Goal: Task Accomplishment & Management: Complete application form

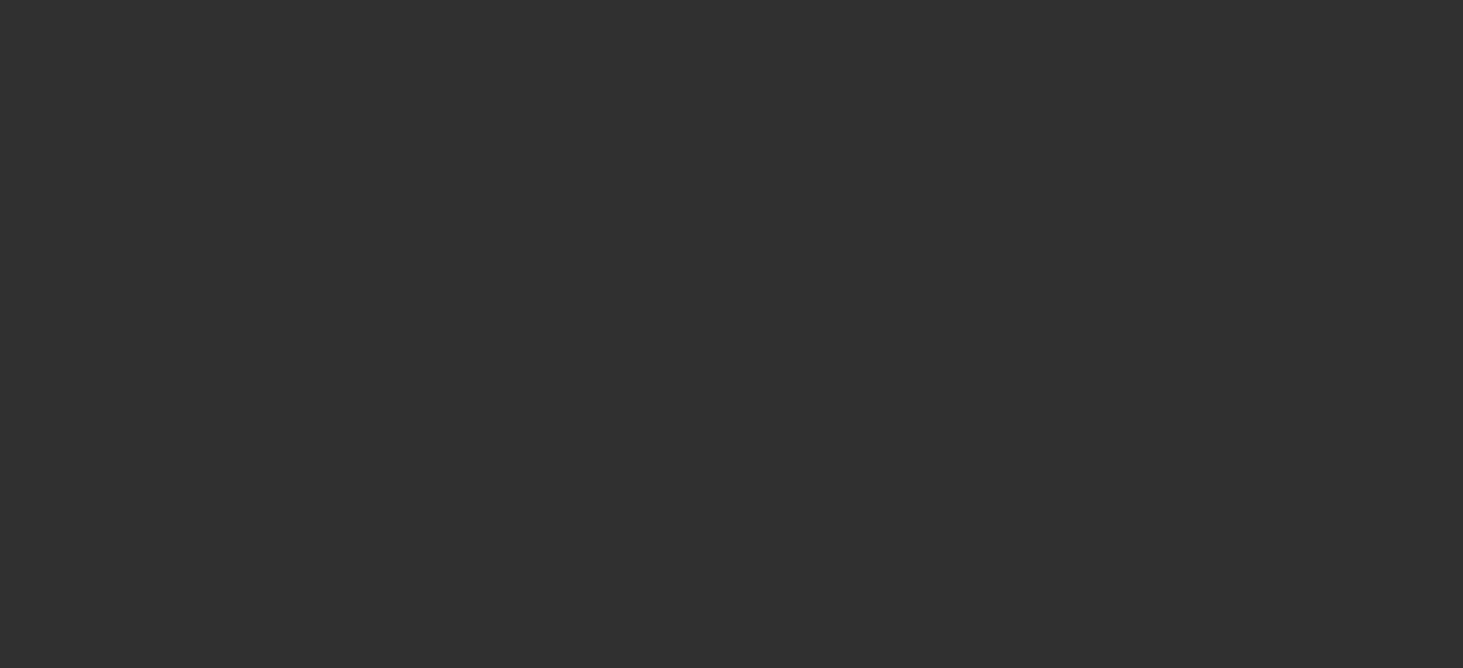
select select "10"
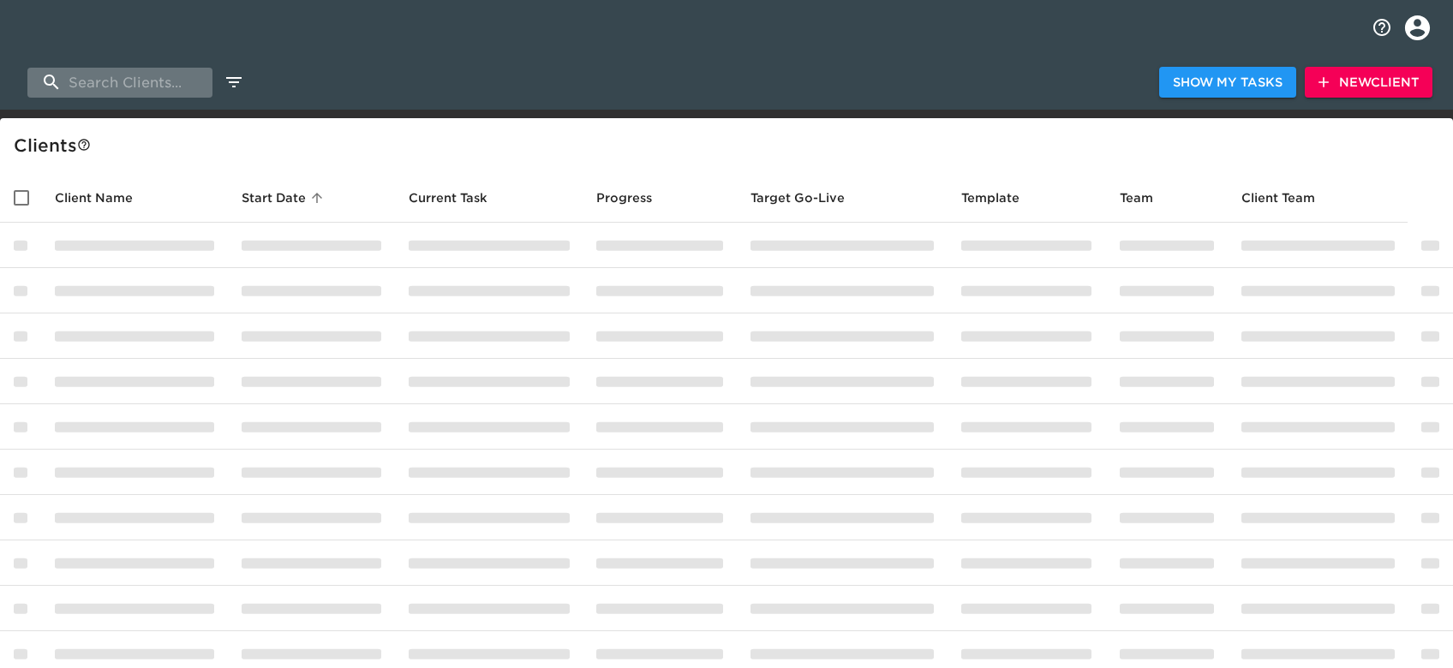
click at [111, 79] on input "search" at bounding box center [119, 83] width 185 height 30
type input "k"
click at [481, 81] on div at bounding box center [703, 82] width 911 height 9
click at [137, 82] on input "search" at bounding box center [119, 83] width 185 height 30
type input "kerry"
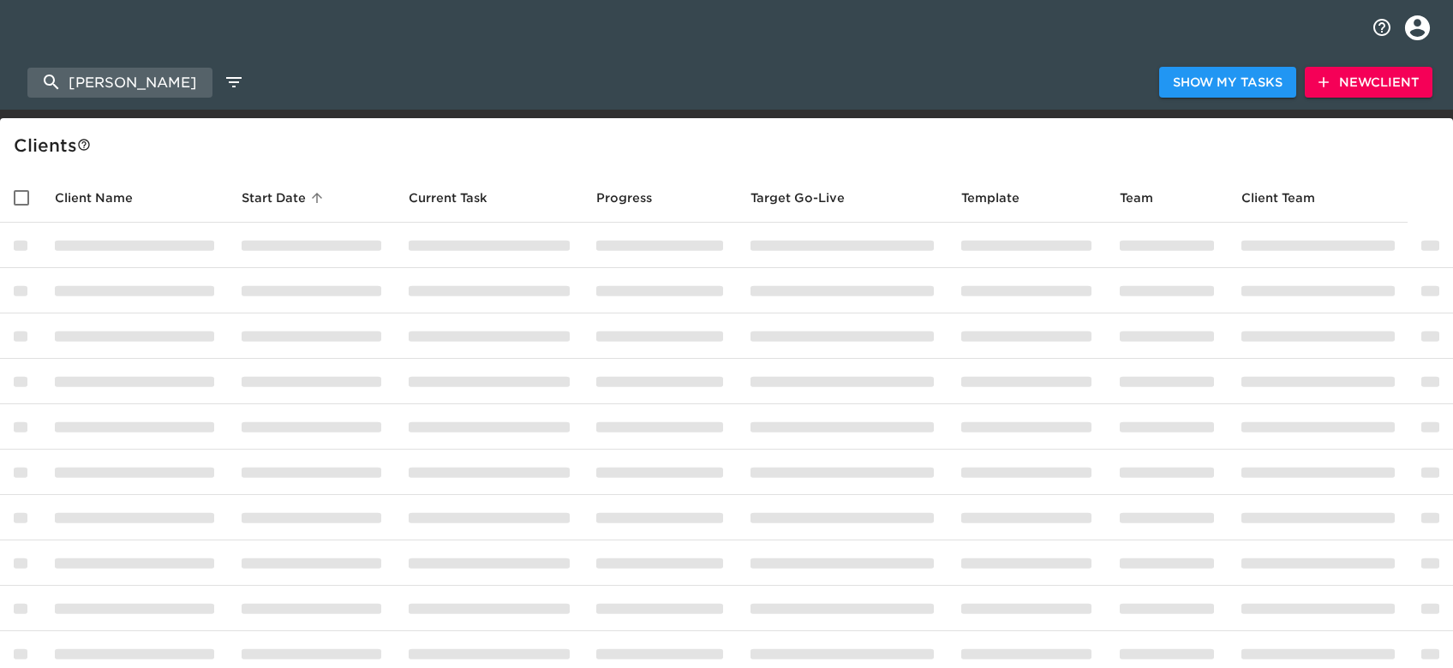
click at [1015, 132] on div "Client s" at bounding box center [730, 145] width 1433 height 27
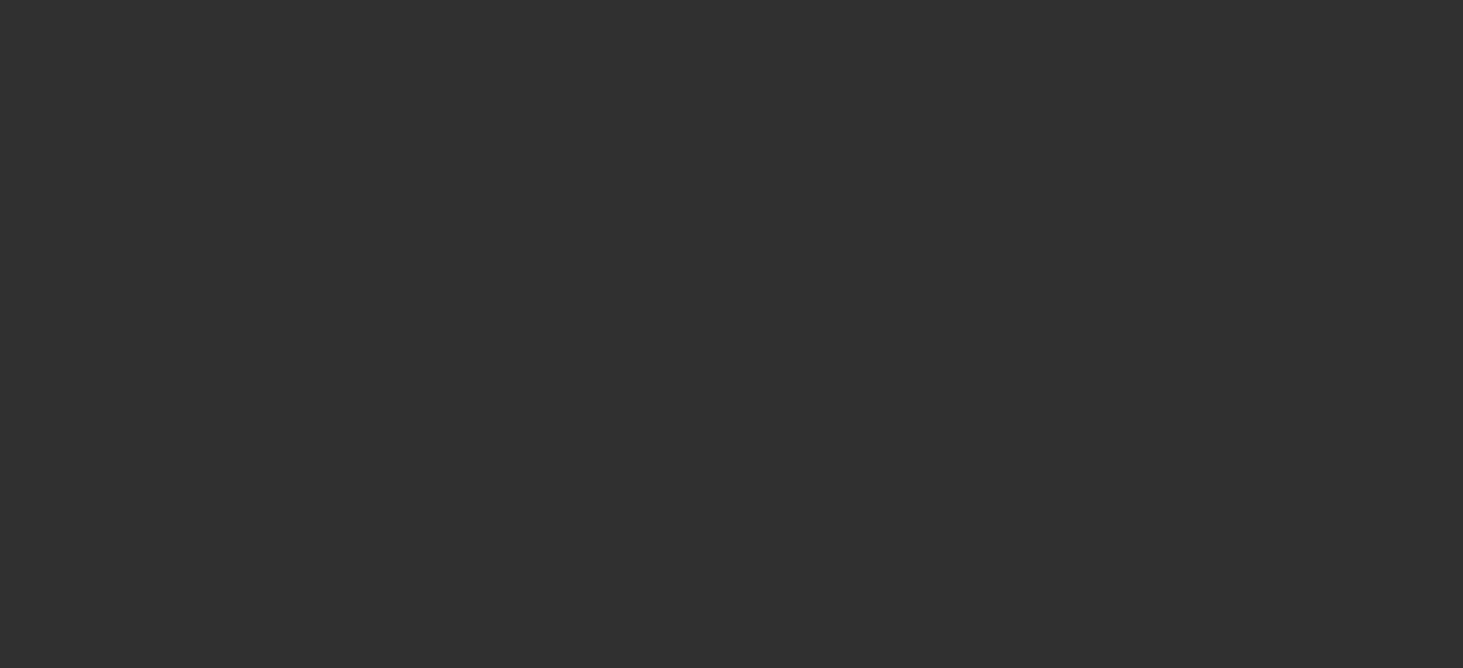
select select "10"
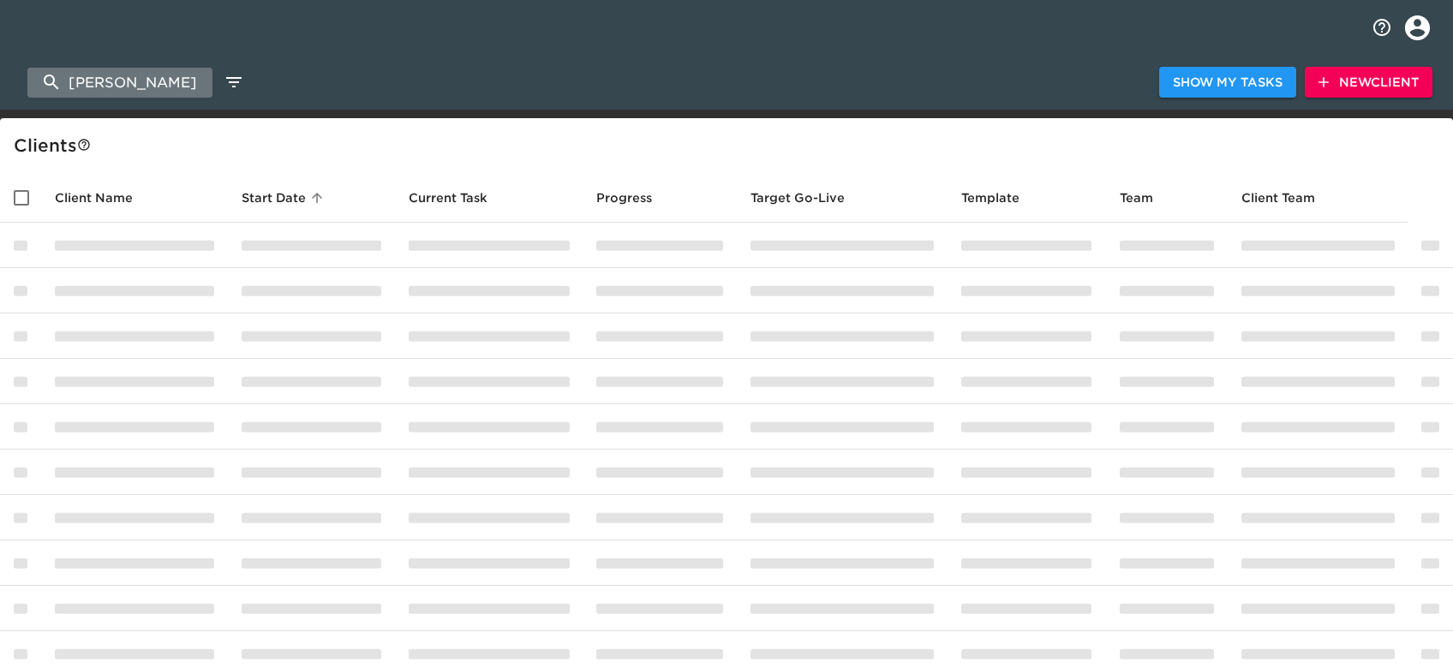
click at [141, 77] on input "[PERSON_NAME]" at bounding box center [119, 83] width 185 height 30
click at [141, 77] on input "kerry" at bounding box center [119, 83] width 185 height 30
click at [159, 85] on input "search" at bounding box center [119, 83] width 185 height 30
type input "kentucky"
click at [1433, 21] on button "profile" at bounding box center [1417, 28] width 51 height 51
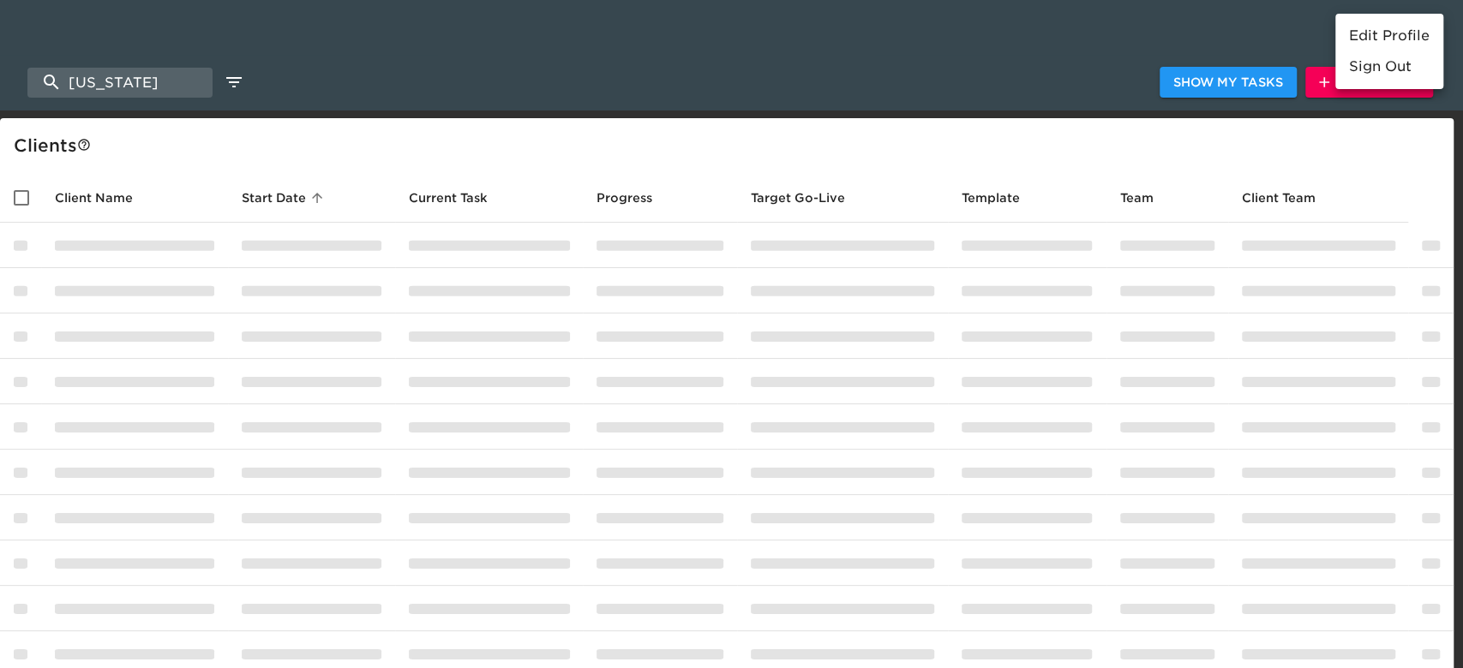
click at [1420, 35] on li "Edit Profile" at bounding box center [1389, 36] width 108 height 31
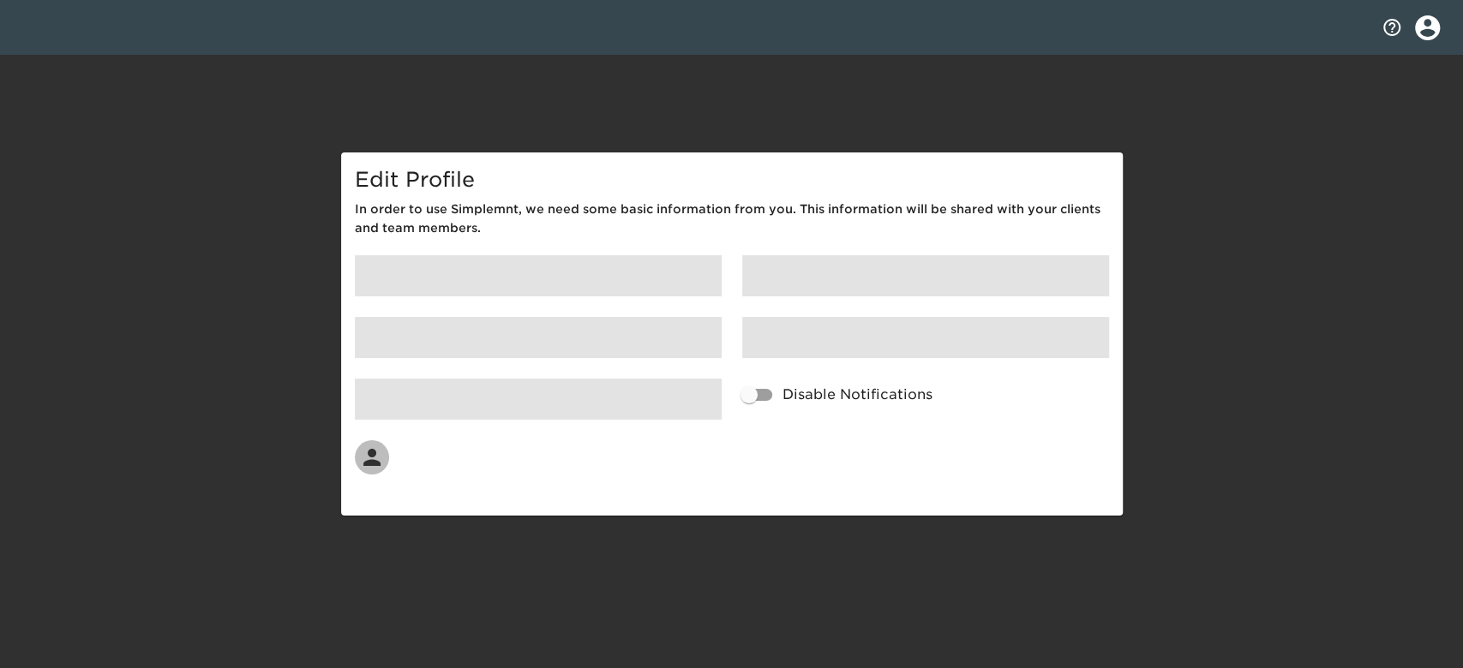
click at [1422, 27] on icon "profile" at bounding box center [1427, 27] width 25 height 25
click at [1404, 67] on li "Sign Out" at bounding box center [1395, 66] width 108 height 31
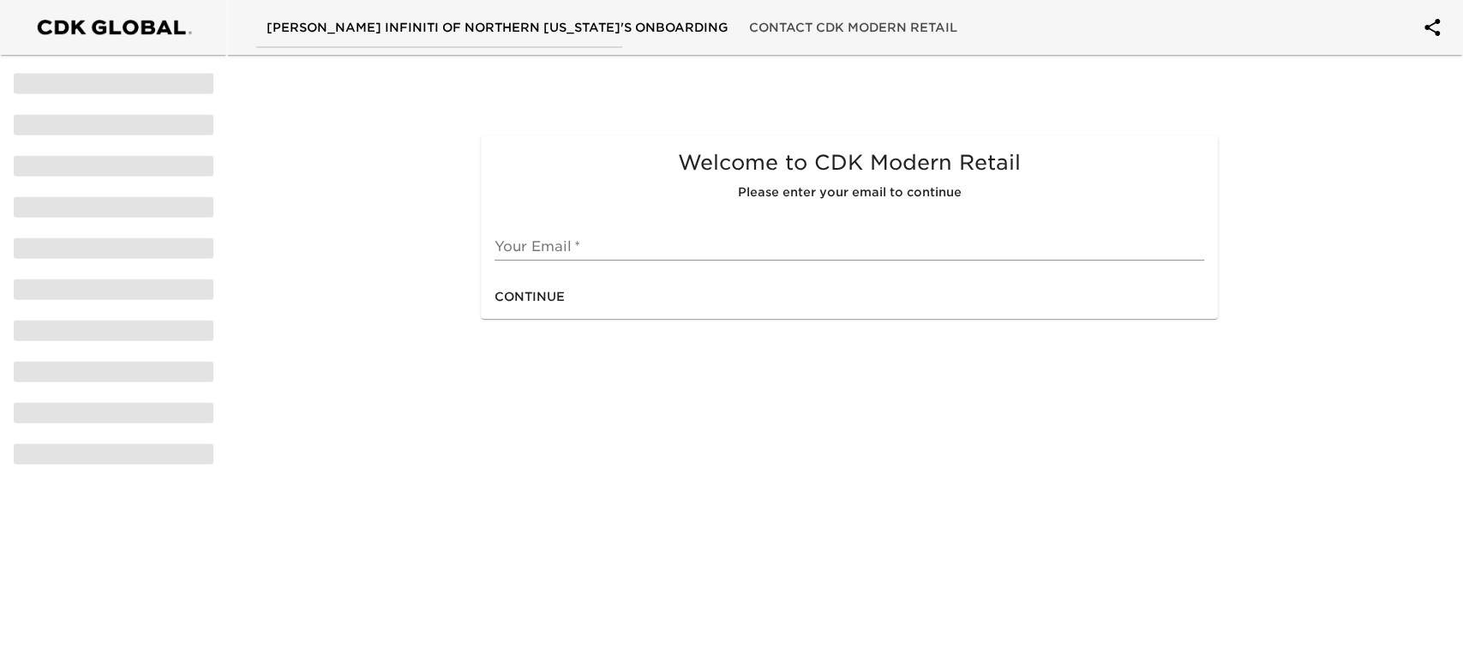
click at [533, 236] on input "text" at bounding box center [849, 246] width 710 height 27
type input "matthew.grajales@cdk.com"
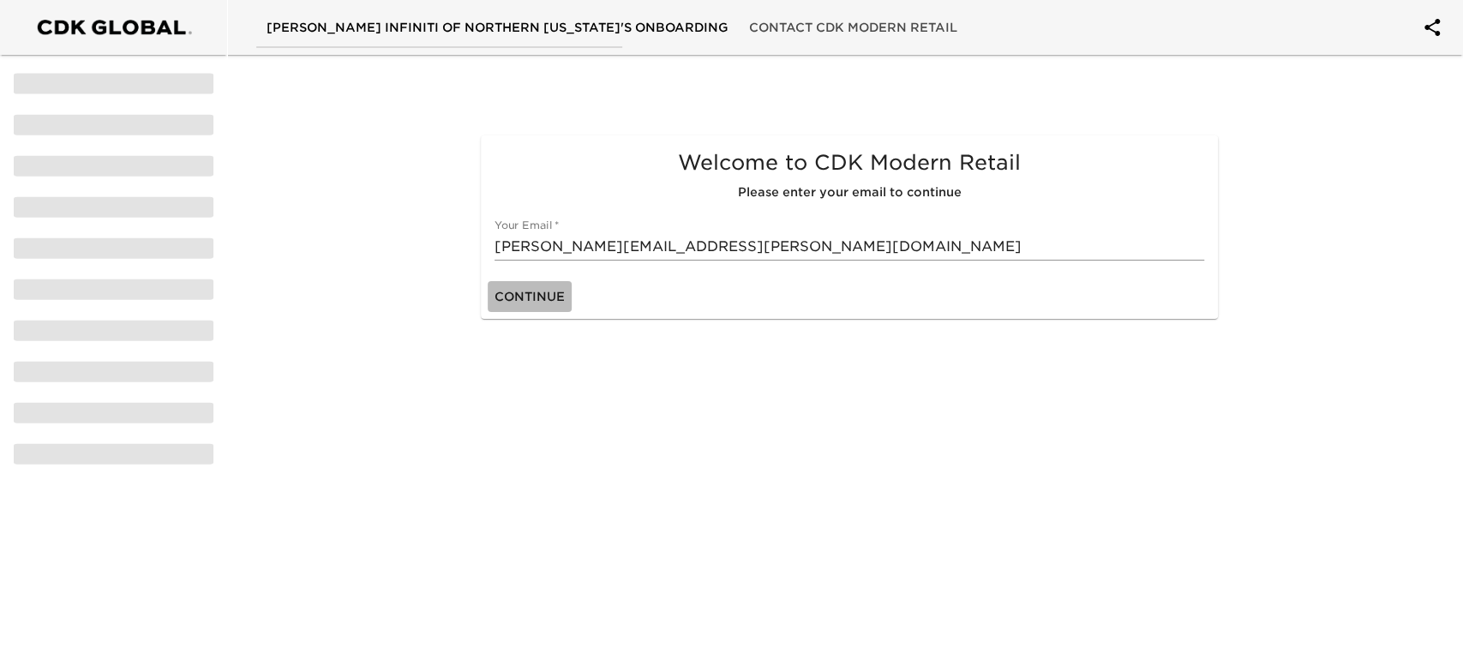
click at [538, 297] on span "Continue" at bounding box center [529, 296] width 70 height 21
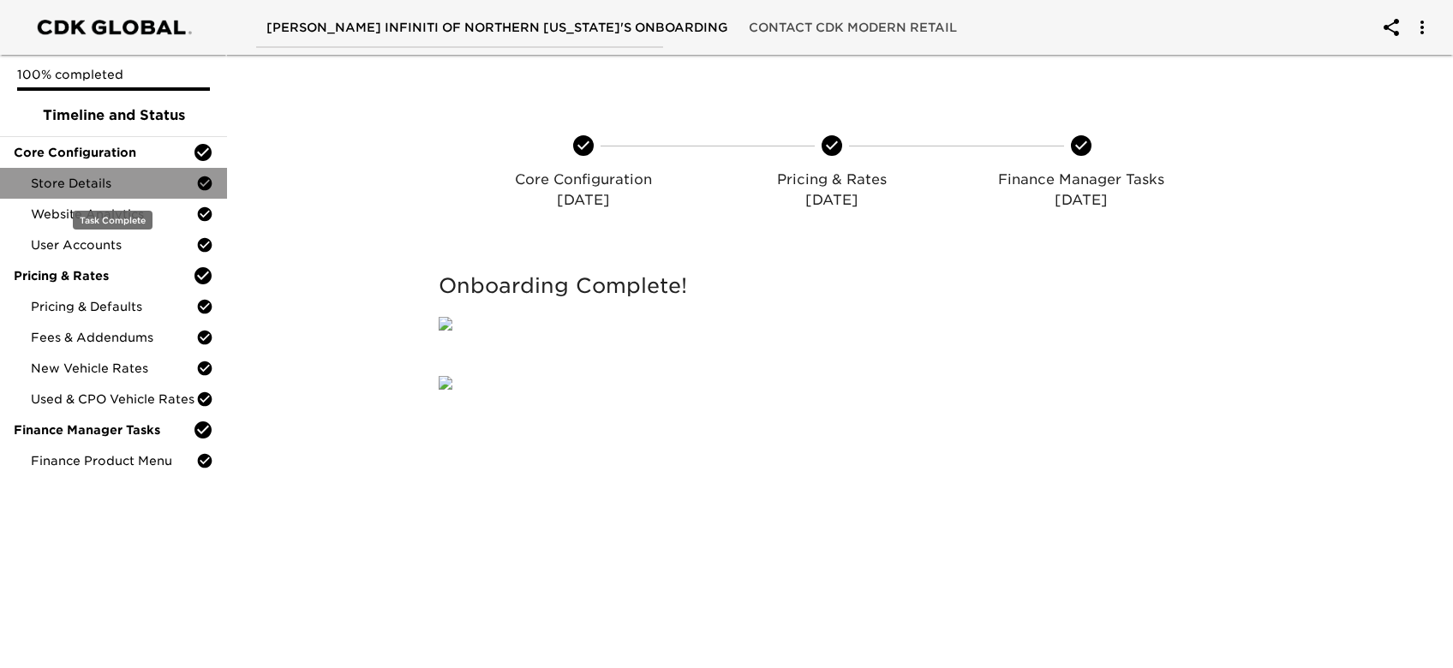
click at [96, 177] on span "Store Details" at bounding box center [113, 183] width 165 height 17
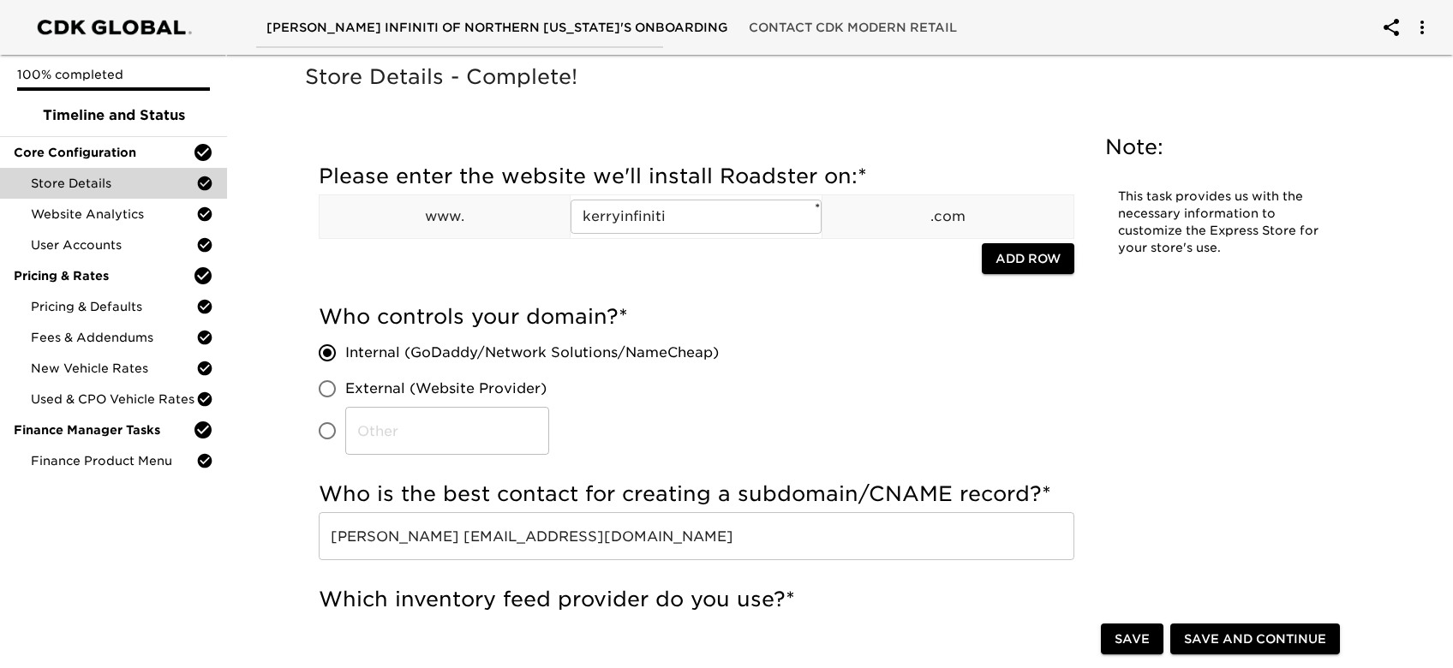
click at [1427, 23] on icon "account of current user" at bounding box center [1422, 27] width 21 height 21
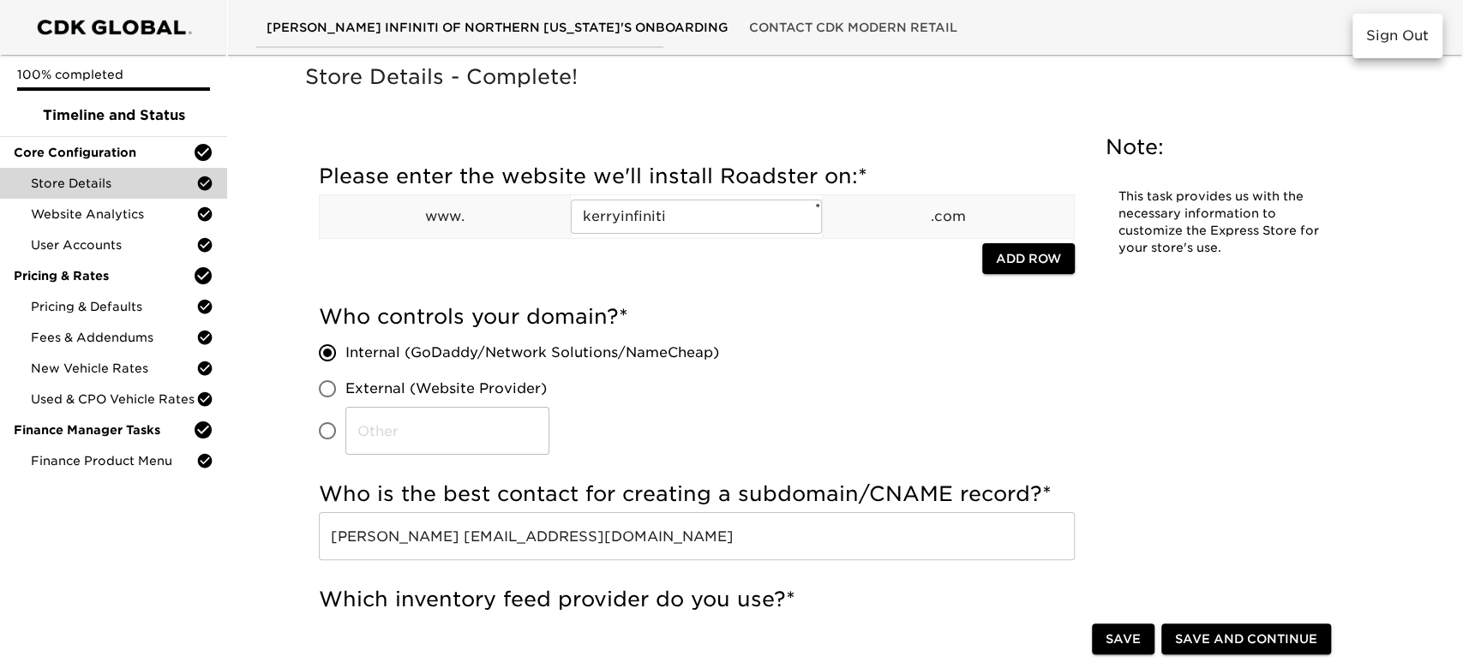
click at [1217, 57] on div at bounding box center [731, 334] width 1463 height 668
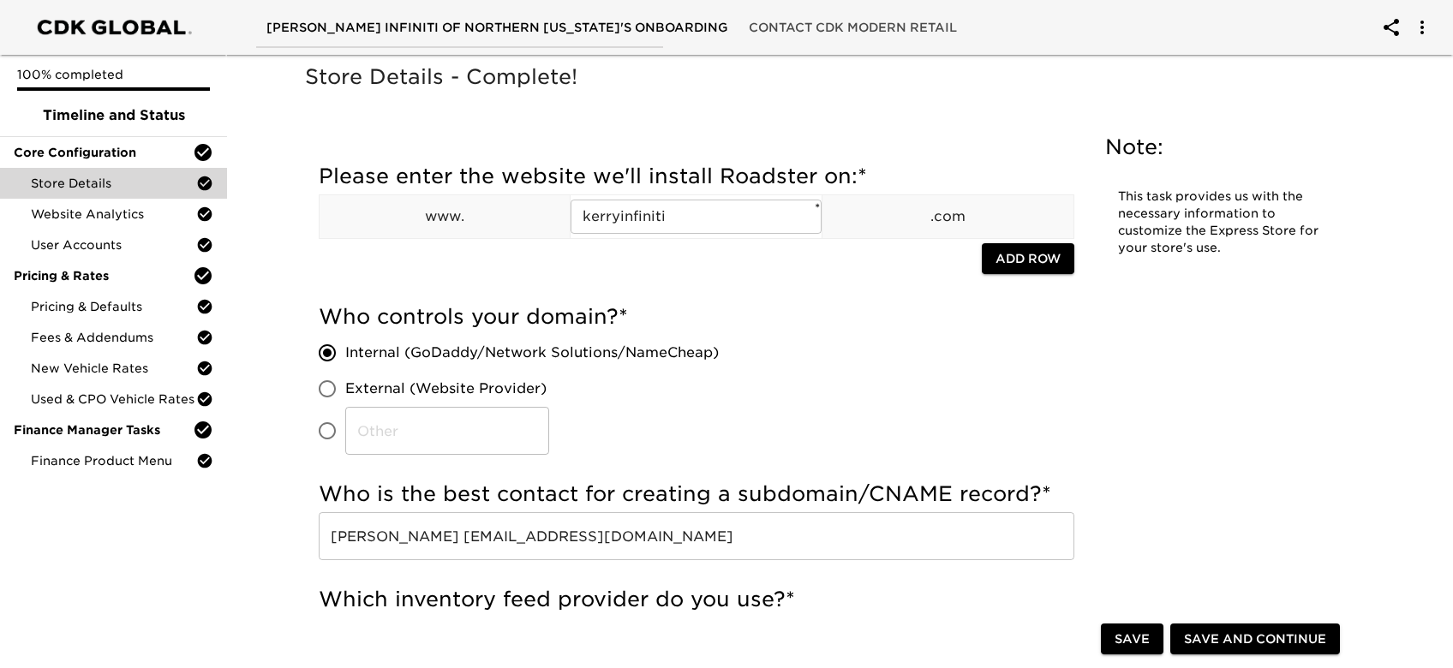
click at [1215, 168] on div "Note: This task provides us with the necessary information to customize the Exp…" at bounding box center [1221, 203] width 259 height 167
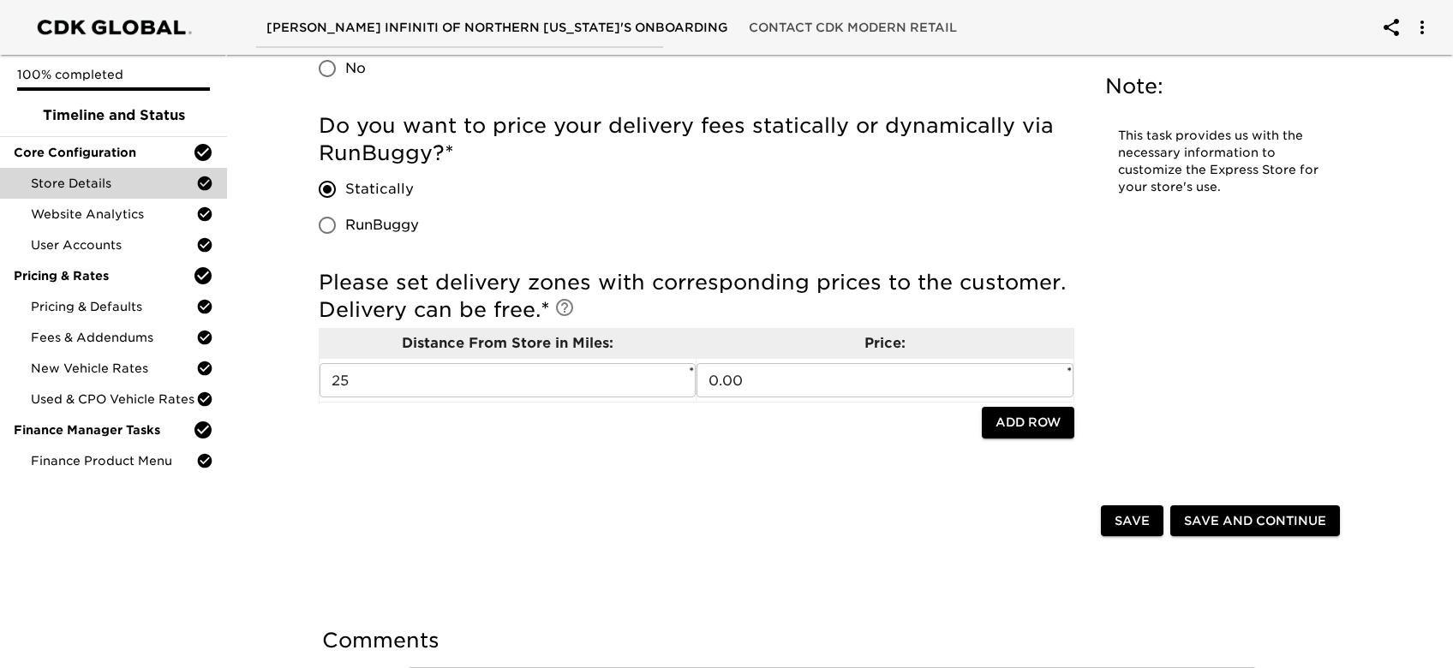
scroll to position [3960, 0]
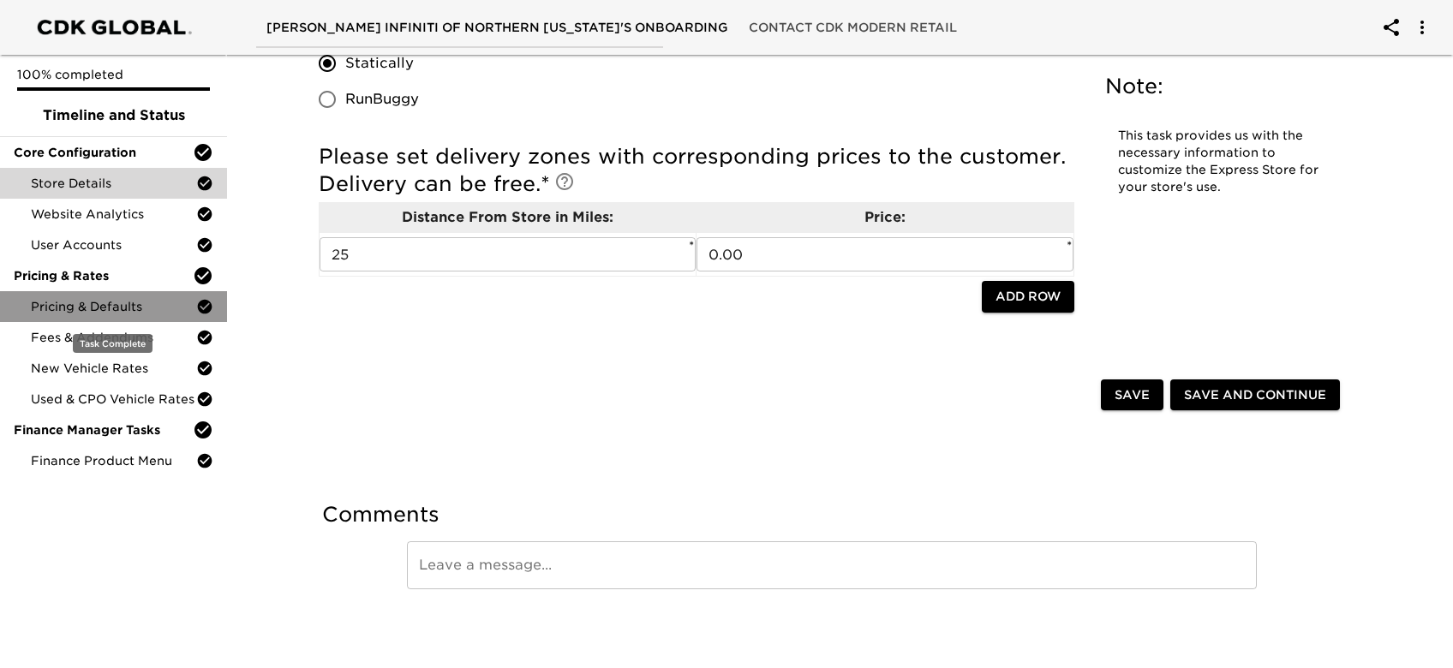
click at [167, 309] on span "Pricing & Defaults" at bounding box center [113, 306] width 165 height 17
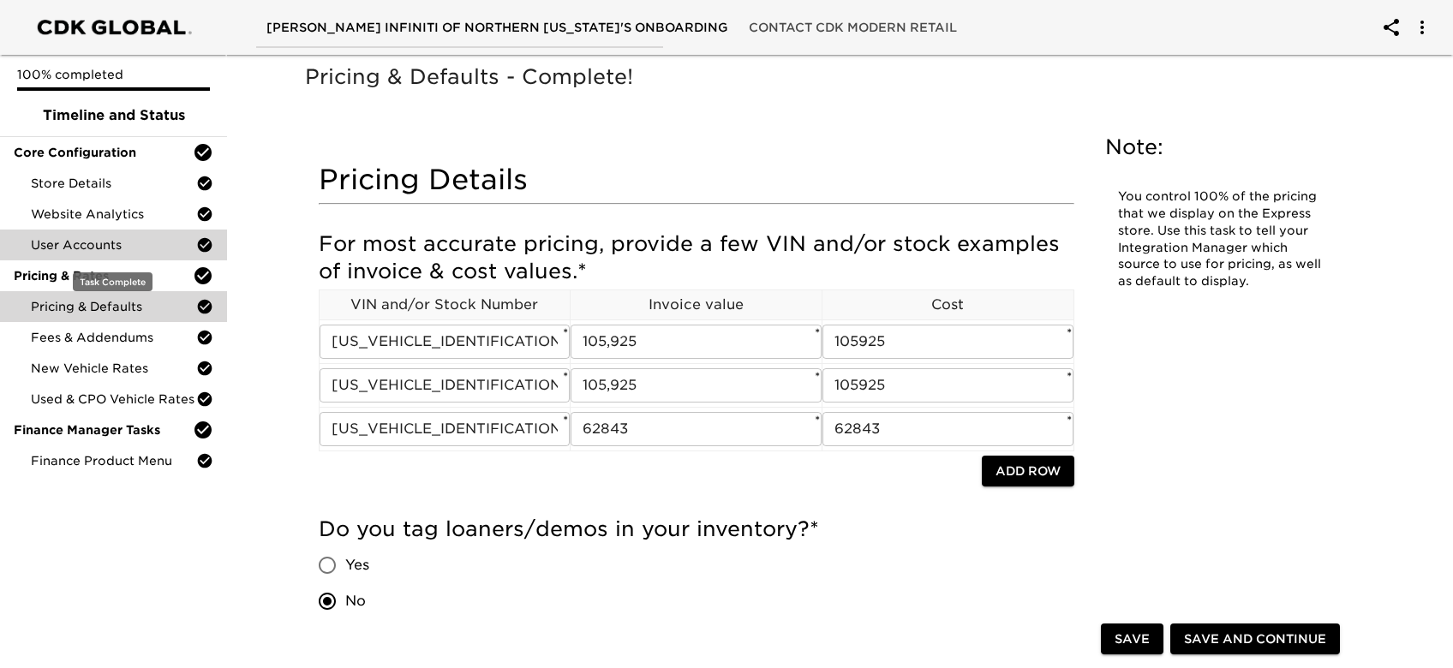
click at [109, 237] on span "User Accounts" at bounding box center [113, 245] width 165 height 17
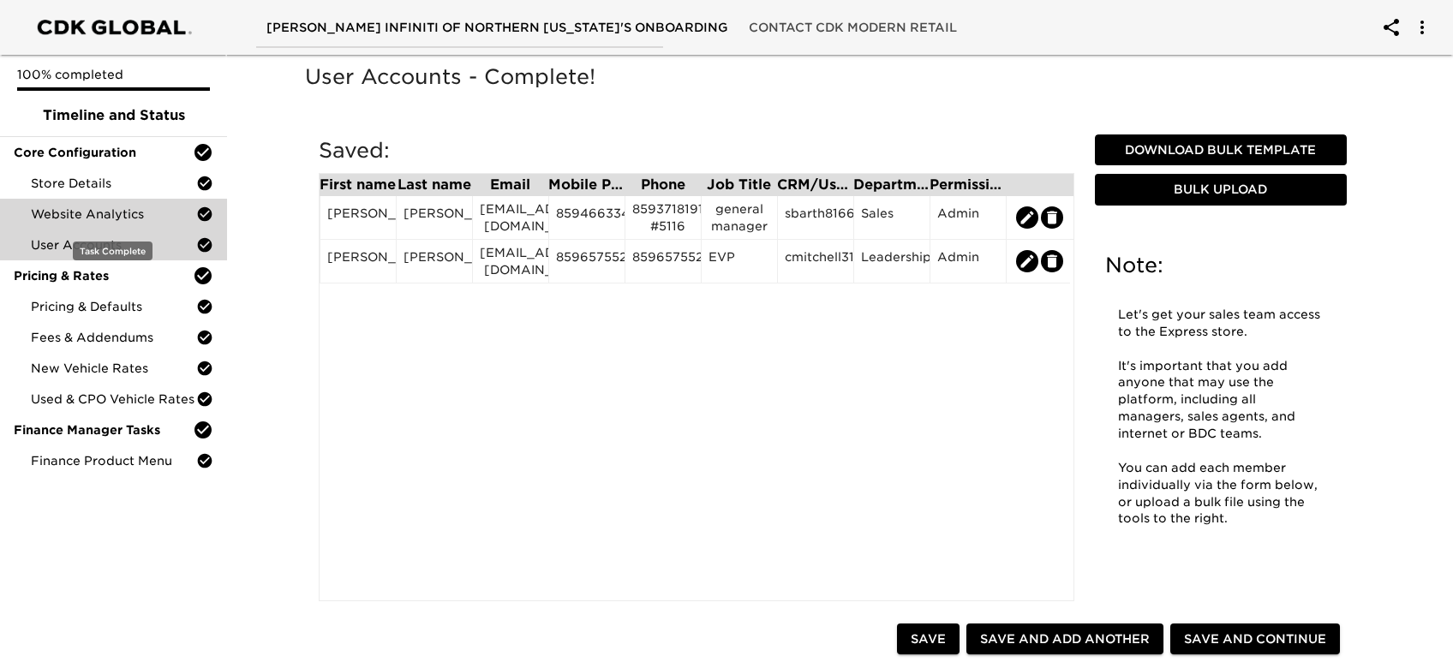
click at [117, 206] on span "Website Analytics" at bounding box center [113, 214] width 165 height 17
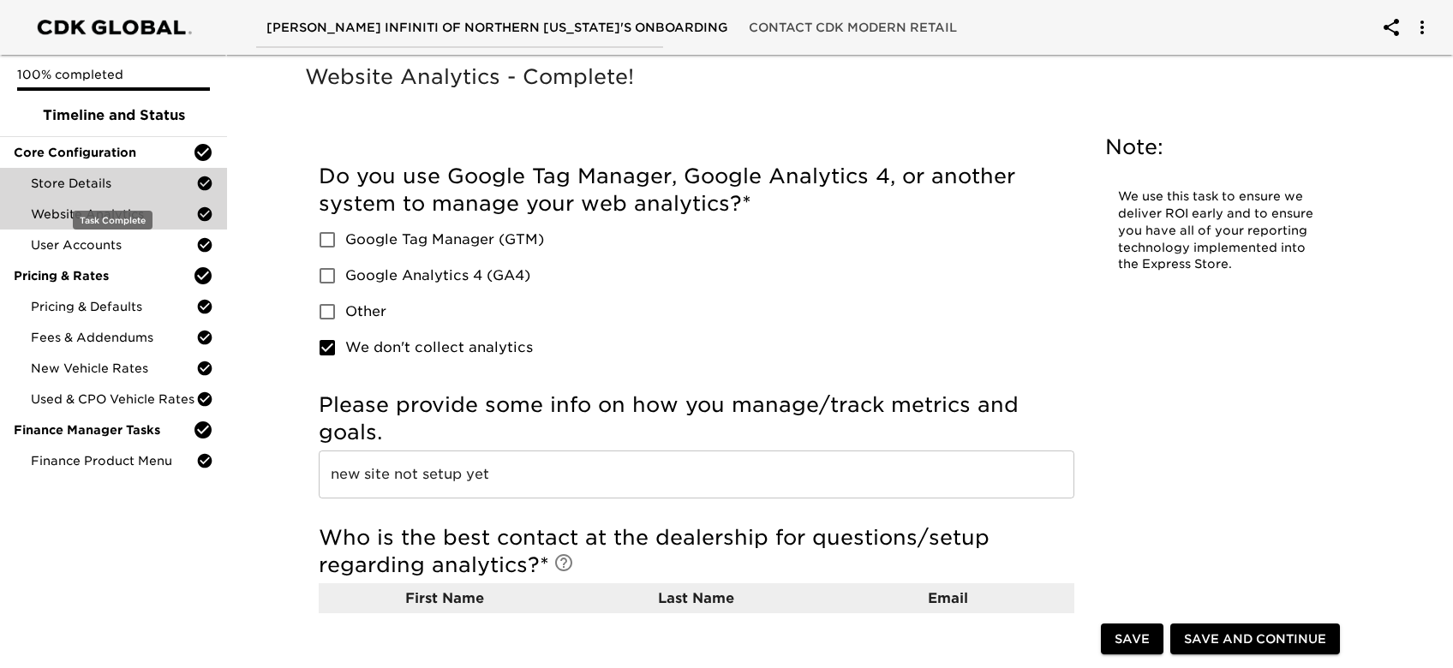
click at [124, 181] on span "Store Details" at bounding box center [113, 183] width 165 height 17
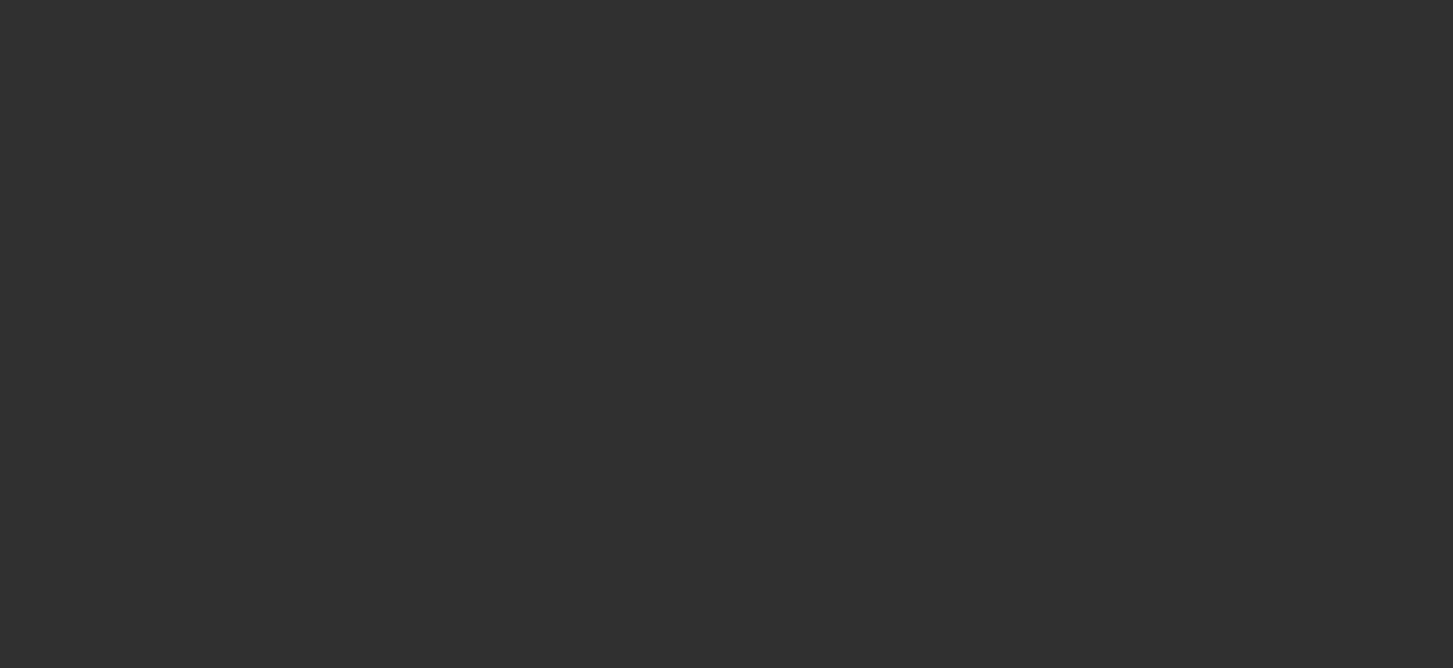
select select "10"
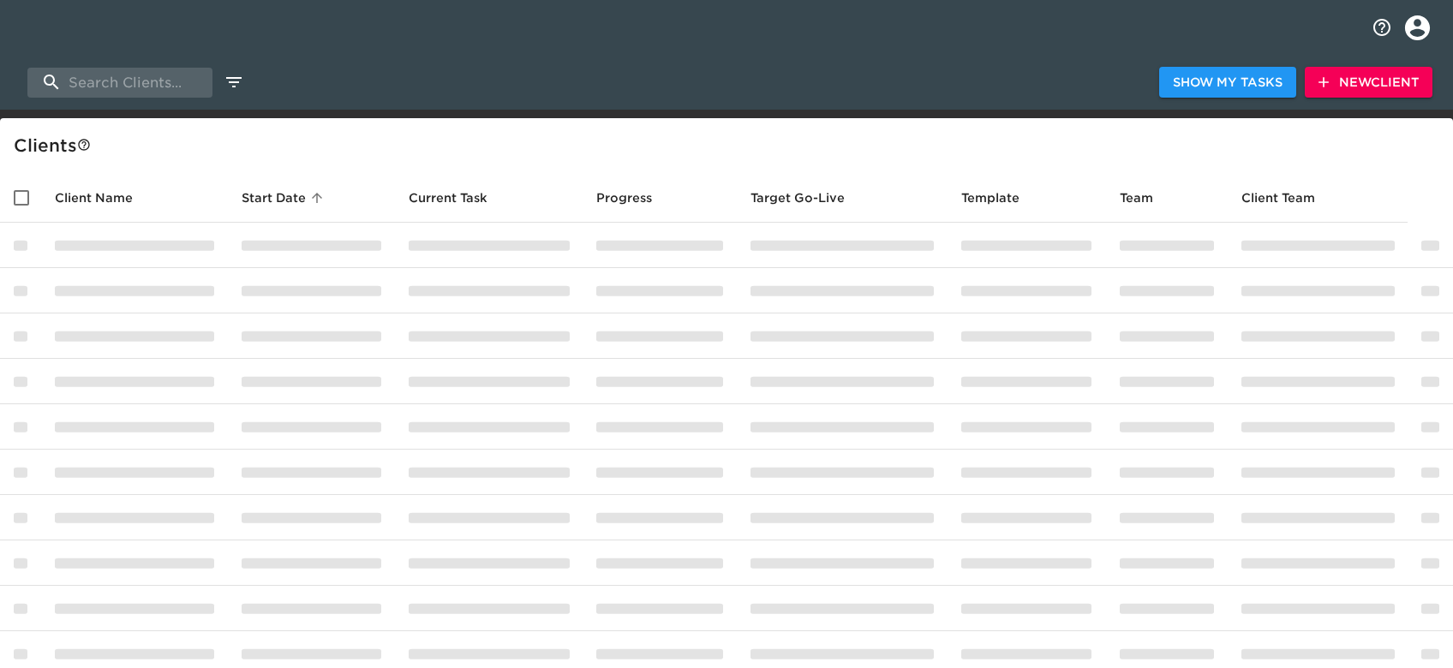
click at [909, 132] on div "Client s" at bounding box center [730, 145] width 1433 height 27
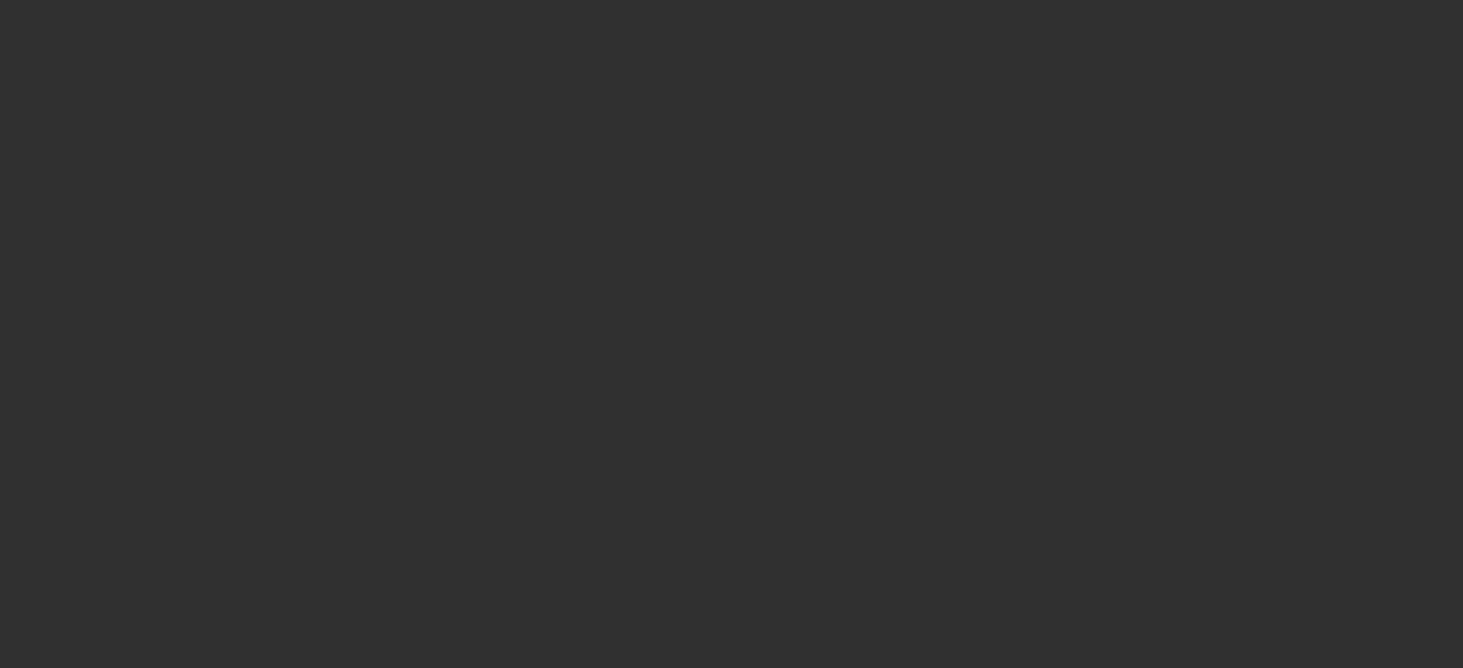
select select "10"
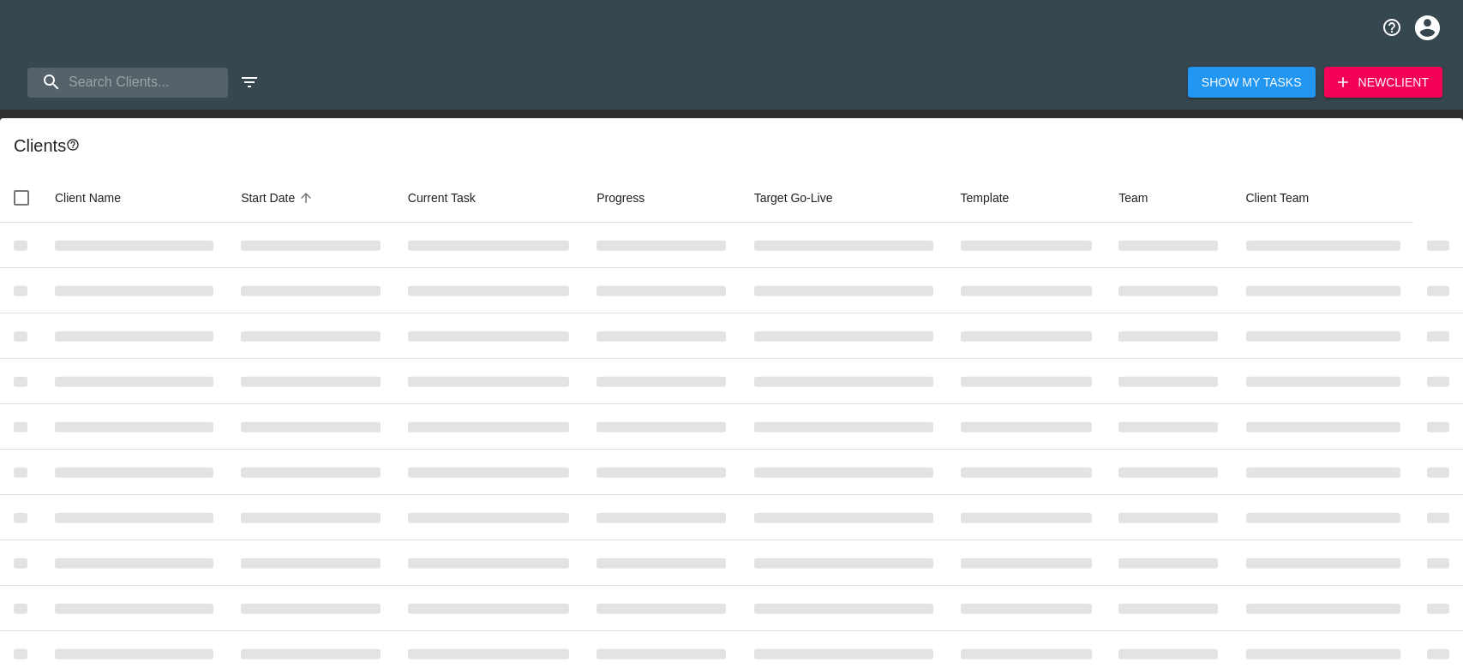
select select "10"
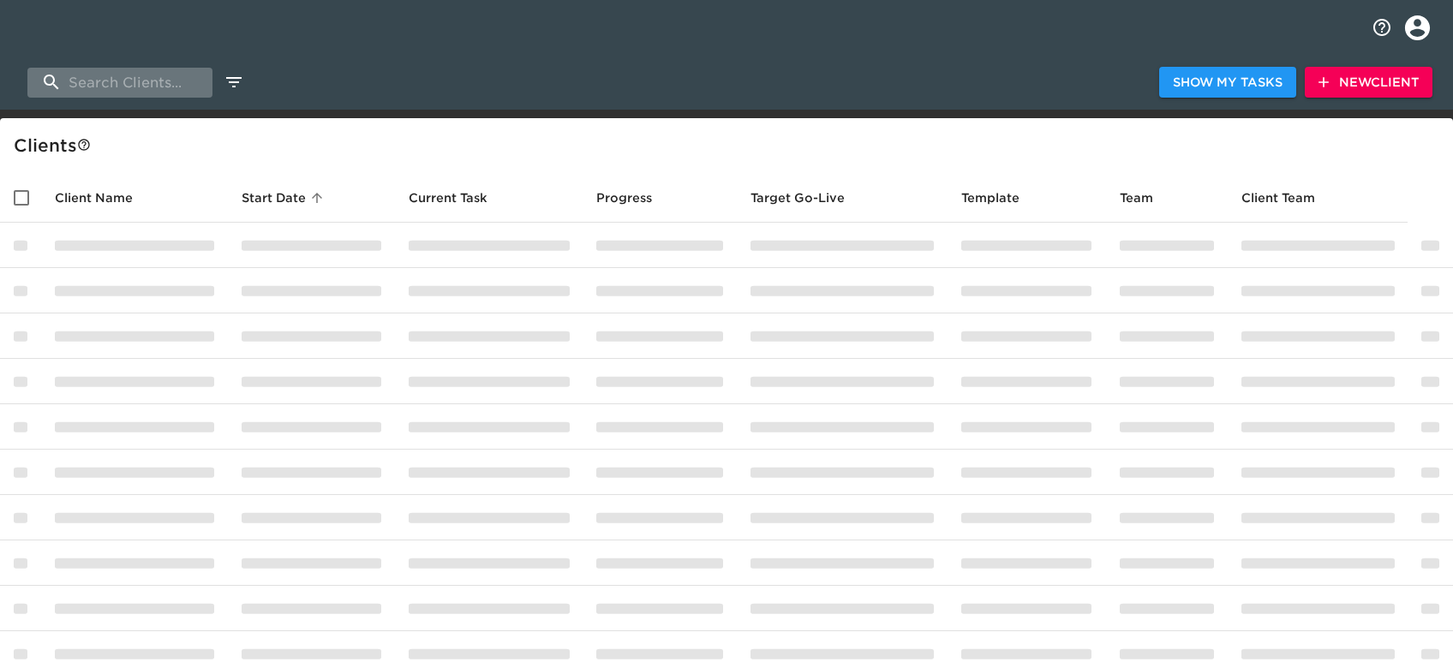
click at [189, 81] on input "search" at bounding box center [119, 83] width 185 height 30
type input "maritime"
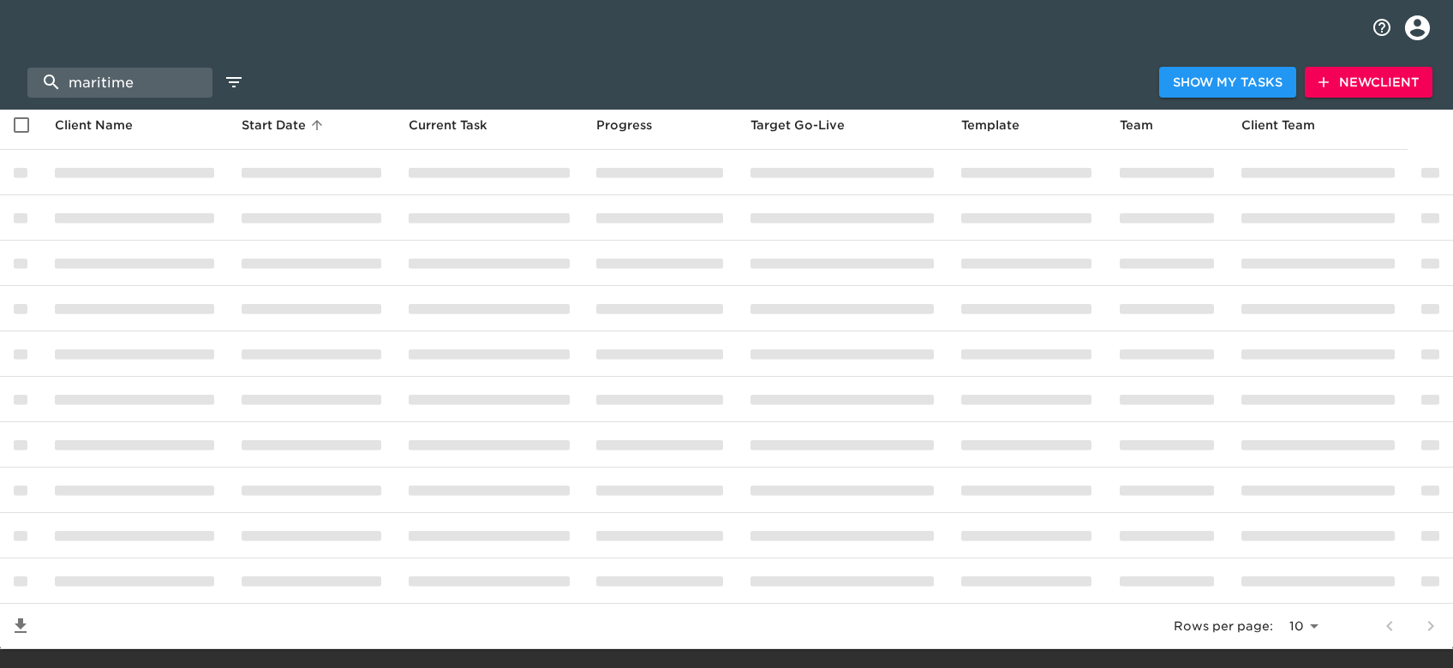
scroll to position [107, 0]
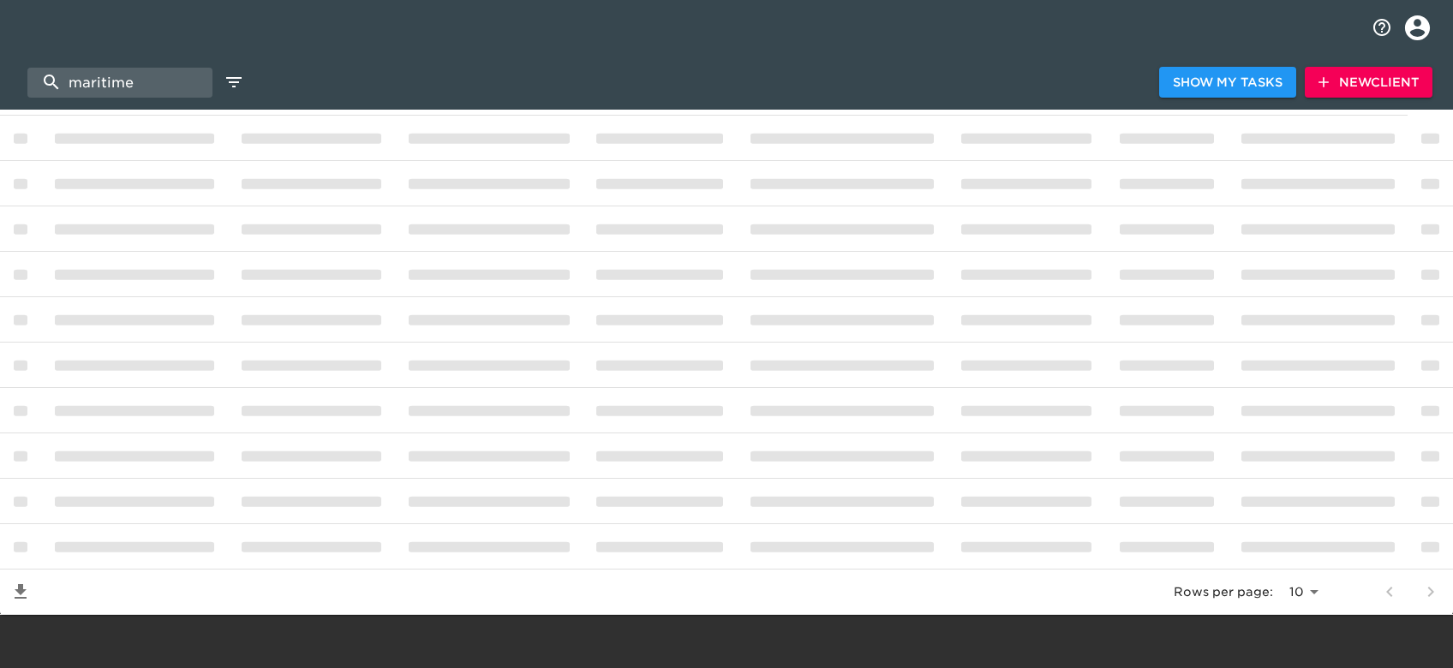
click at [699, 79] on div at bounding box center [703, 82] width 911 height 9
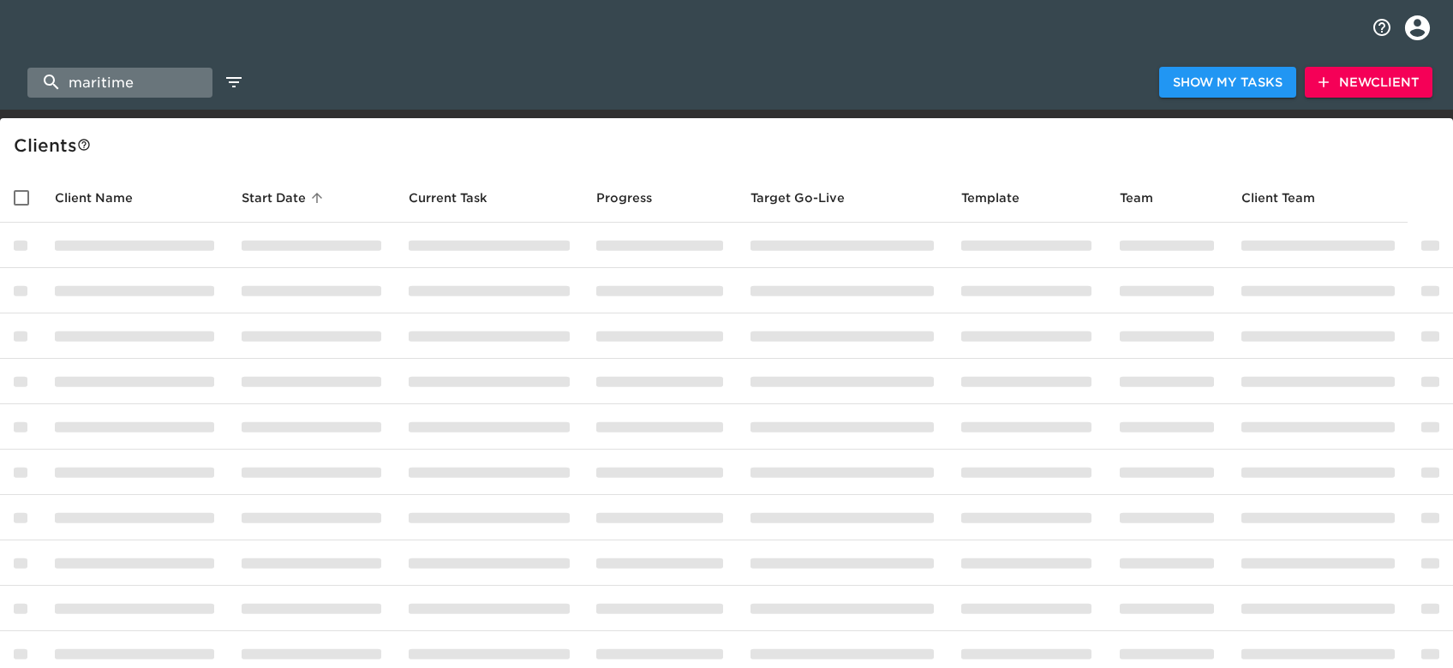
click at [132, 90] on input "maritime" at bounding box center [119, 83] width 185 height 30
select select "10"
click at [528, 103] on div "Show My Tasks New Client" at bounding box center [726, 82] width 1453 height 55
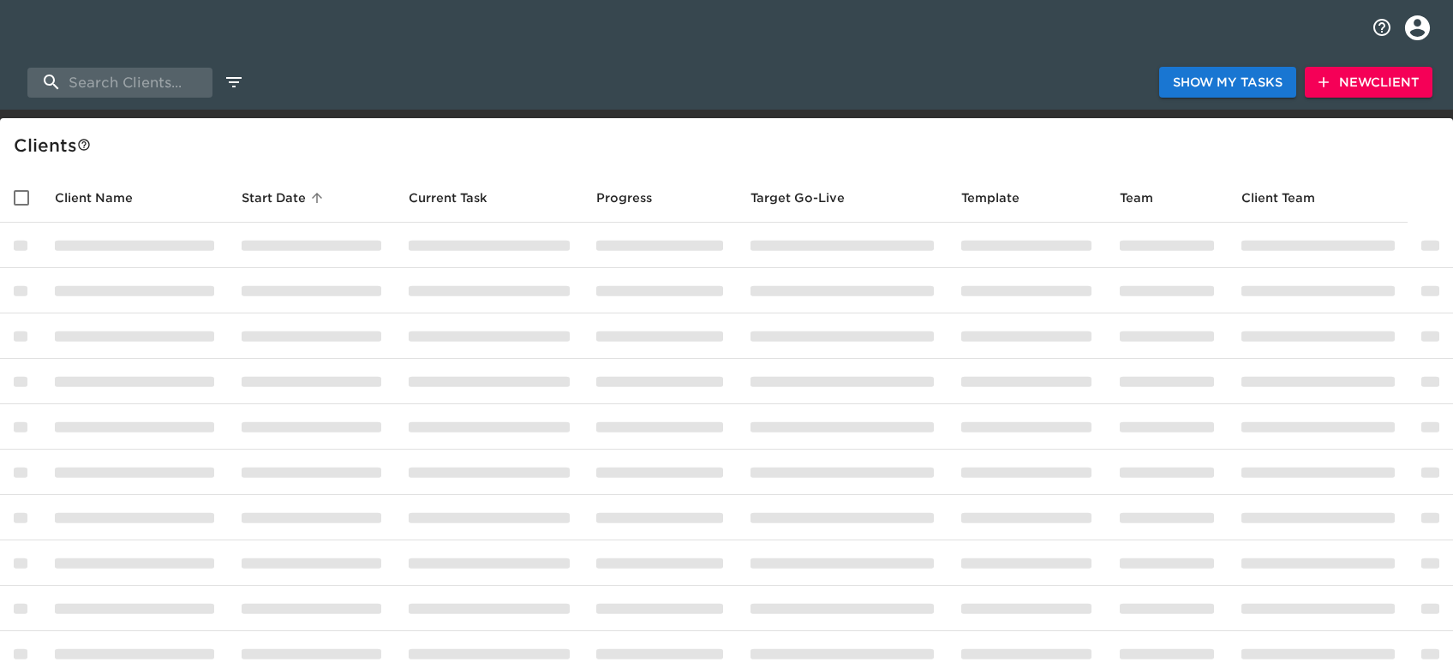
click at [1257, 86] on span "Show My Tasks" at bounding box center [1228, 82] width 110 height 21
click at [1257, 86] on span "Show Client List" at bounding box center [1221, 82] width 123 height 21
click at [1174, 86] on span "Show My Tasks" at bounding box center [1228, 82] width 110 height 21
click at [1172, 86] on span "Show Client List" at bounding box center [1221, 82] width 123 height 21
click at [1357, 72] on span "New Client" at bounding box center [1369, 82] width 100 height 21
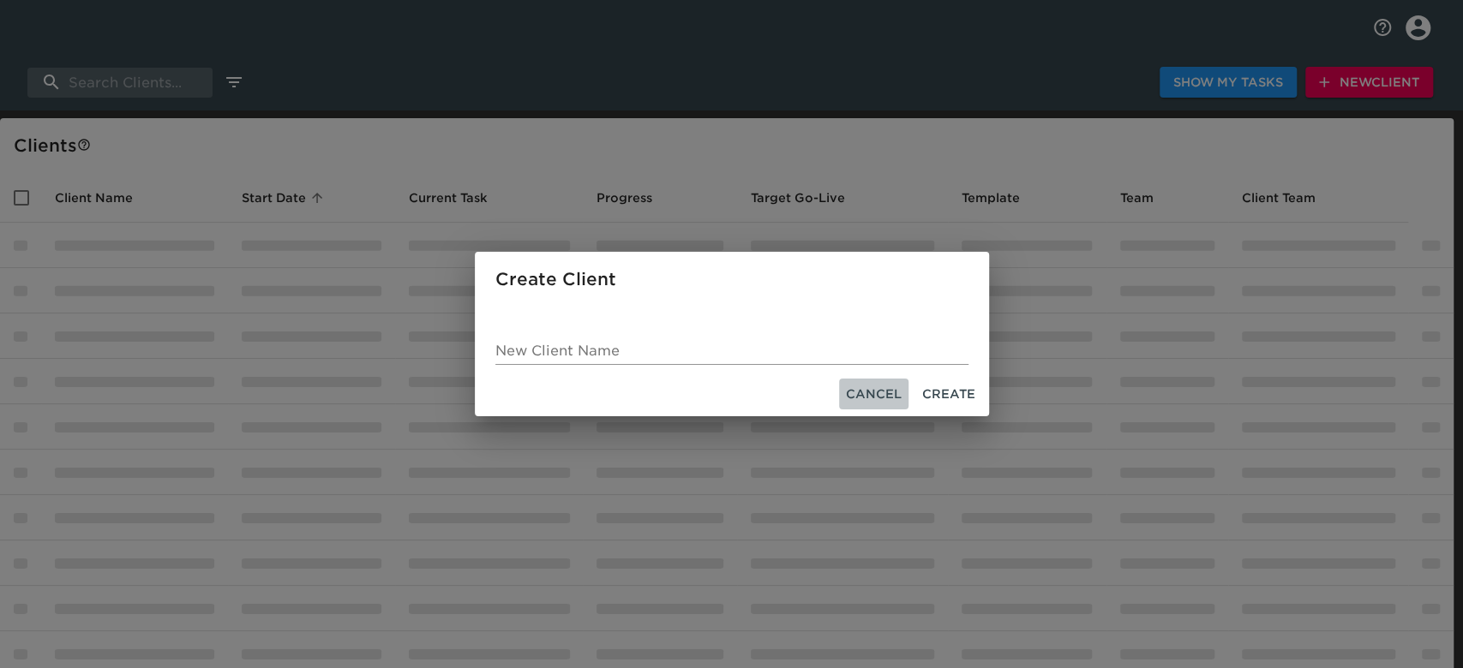
click at [878, 391] on span "Cancel" at bounding box center [874, 394] width 56 height 21
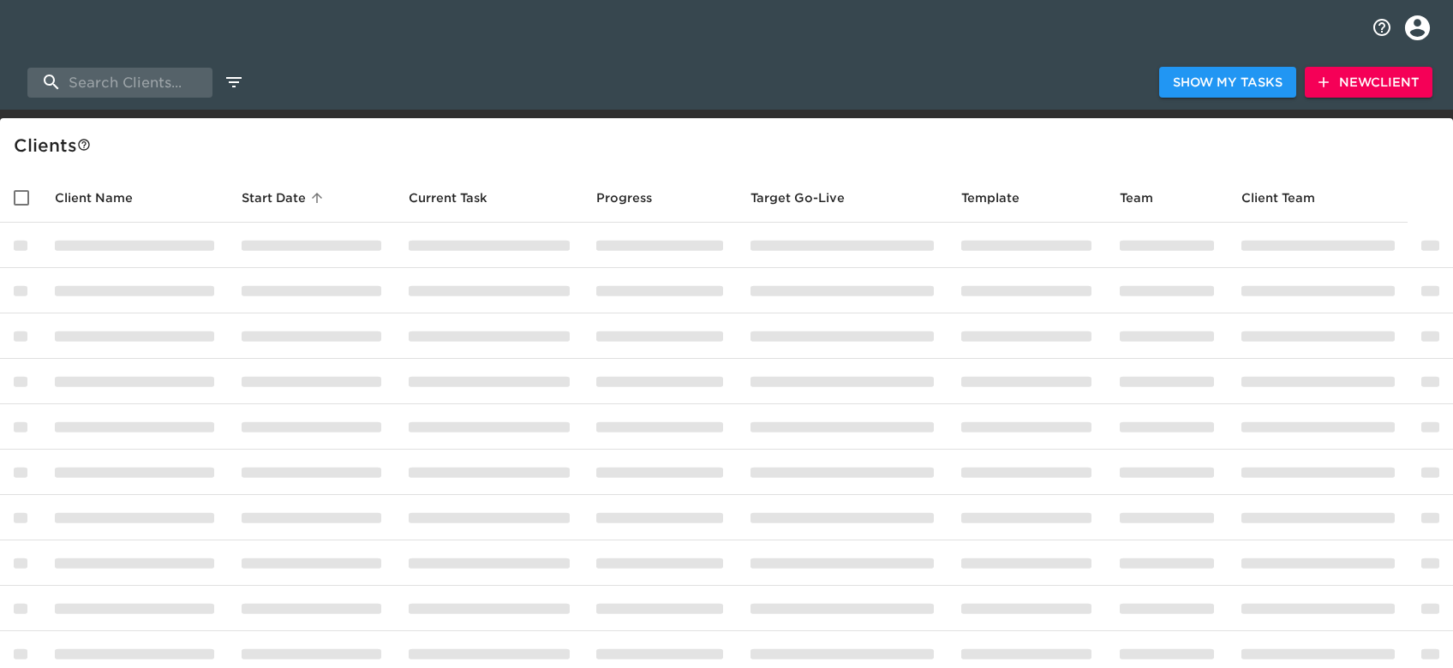
click at [1364, 87] on span "New Client" at bounding box center [1369, 82] width 100 height 21
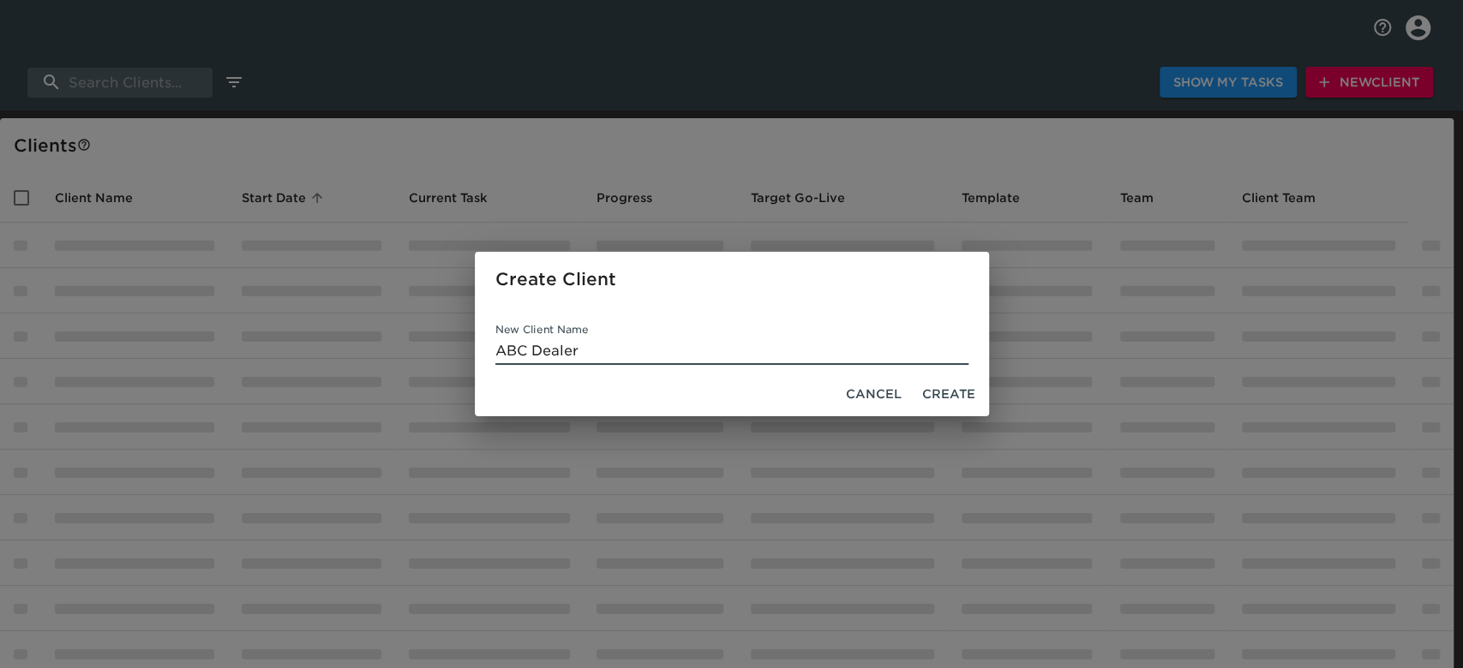
type input "ABC Dealer"
click at [962, 403] on span "Create" at bounding box center [948, 394] width 53 height 21
click at [865, 394] on span "Cancel" at bounding box center [874, 394] width 56 height 21
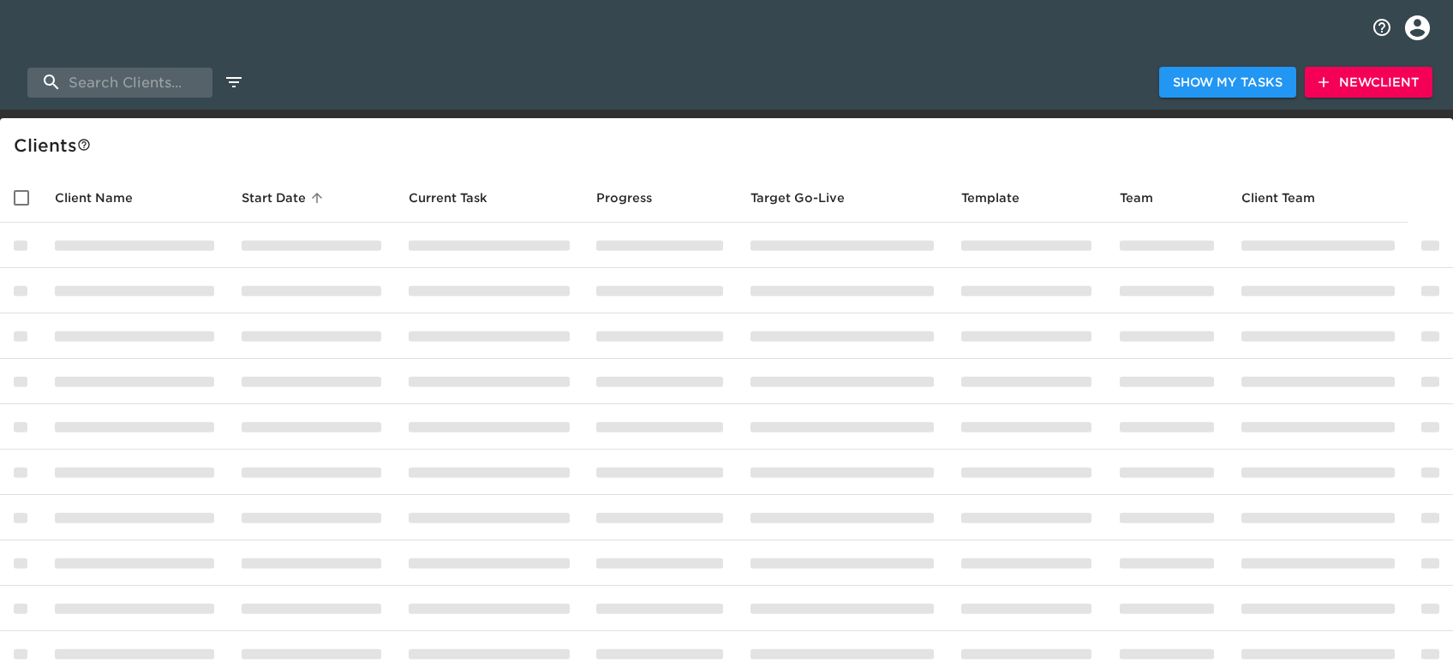
click at [652, 50] on div at bounding box center [726, 27] width 1453 height 55
click at [604, 78] on div at bounding box center [703, 82] width 911 height 9
click at [159, 84] on input "search" at bounding box center [119, 83] width 185 height 30
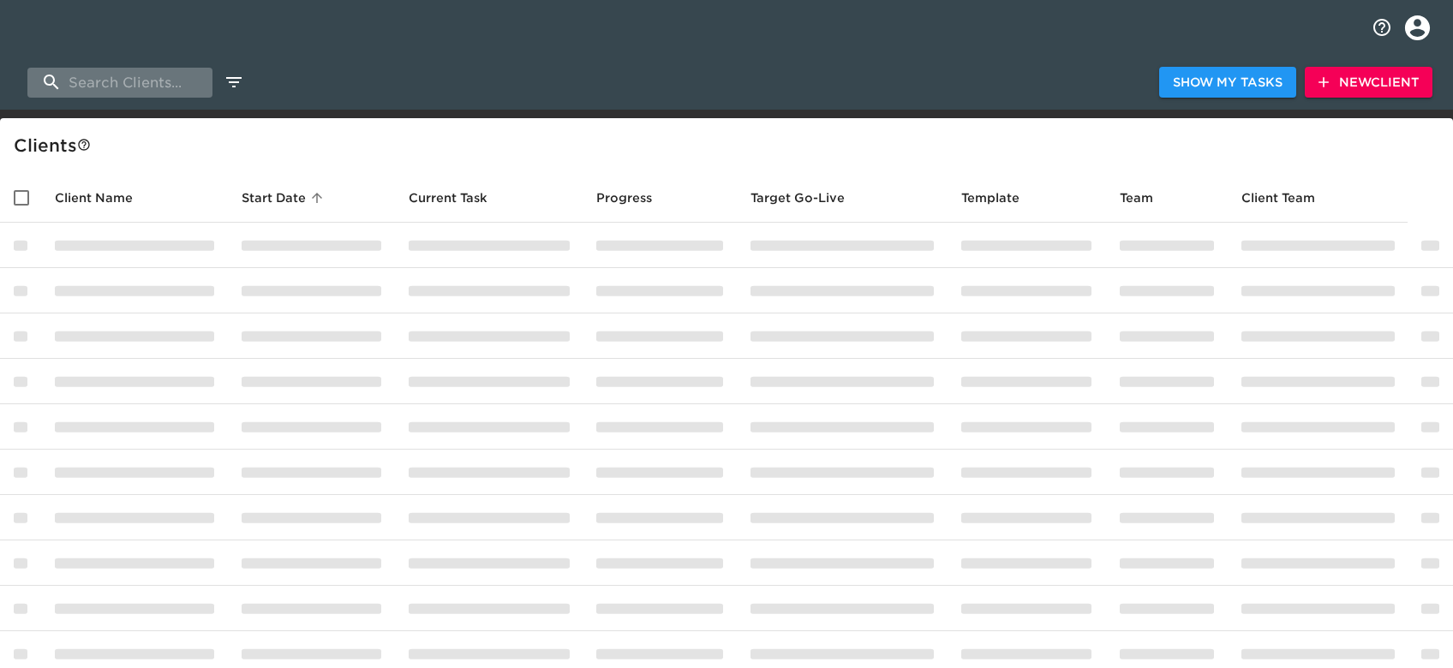
click at [159, 84] on input "search" at bounding box center [119, 83] width 185 height 30
click at [79, 77] on input "search" at bounding box center [119, 83] width 185 height 30
click at [93, 45] on div at bounding box center [726, 27] width 1453 height 55
select select "10"
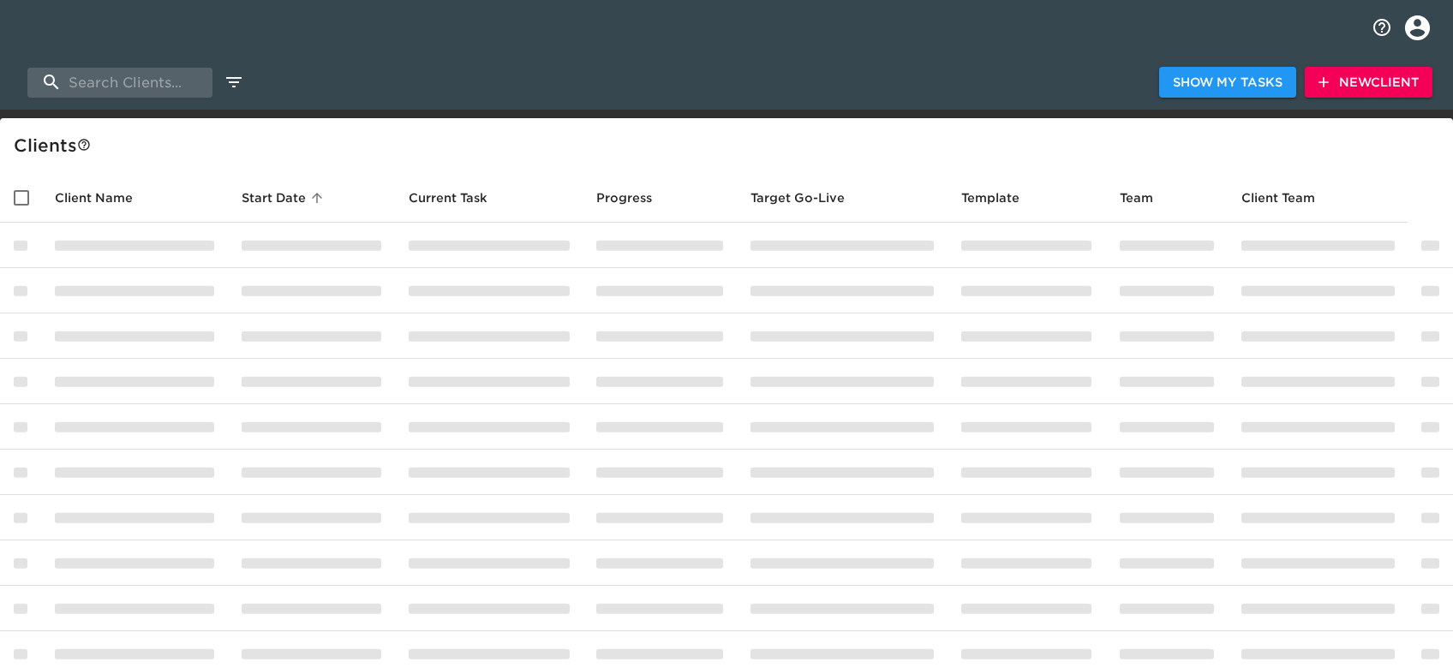
click at [564, 85] on div at bounding box center [703, 82] width 911 height 9
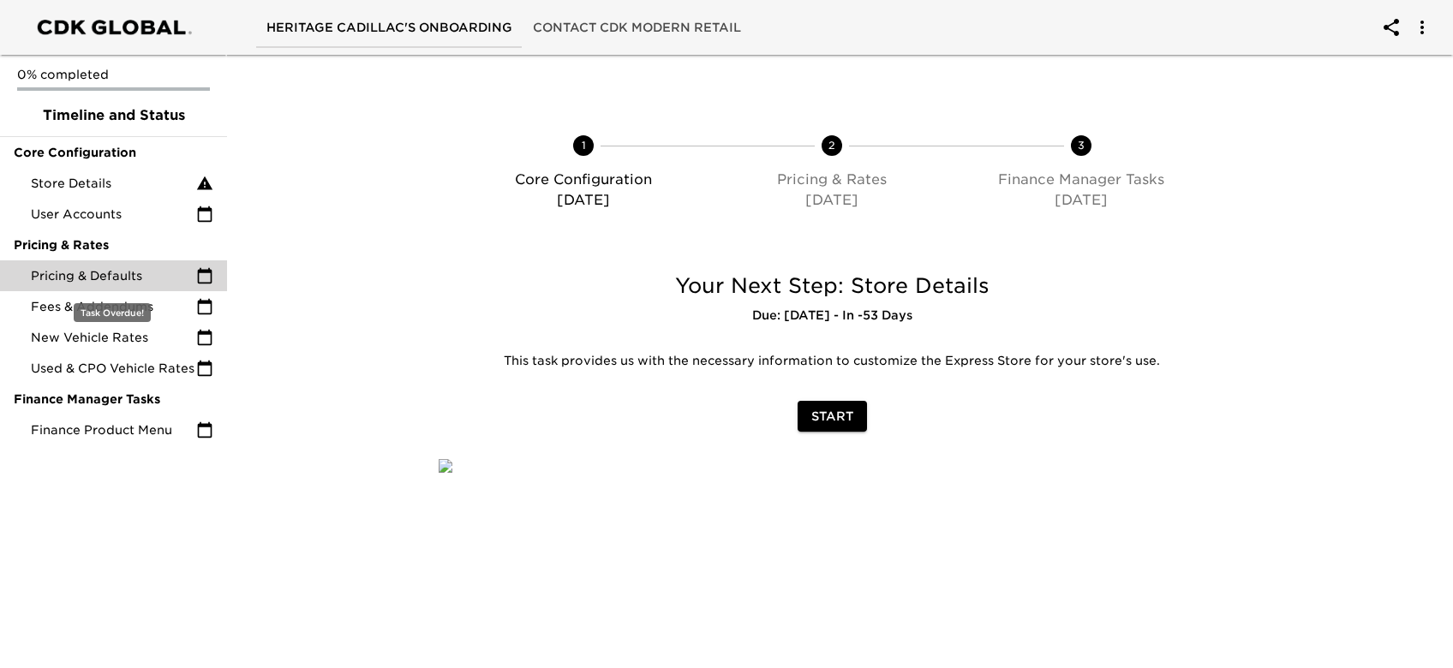
click at [129, 274] on span "Pricing & Defaults" at bounding box center [113, 275] width 165 height 17
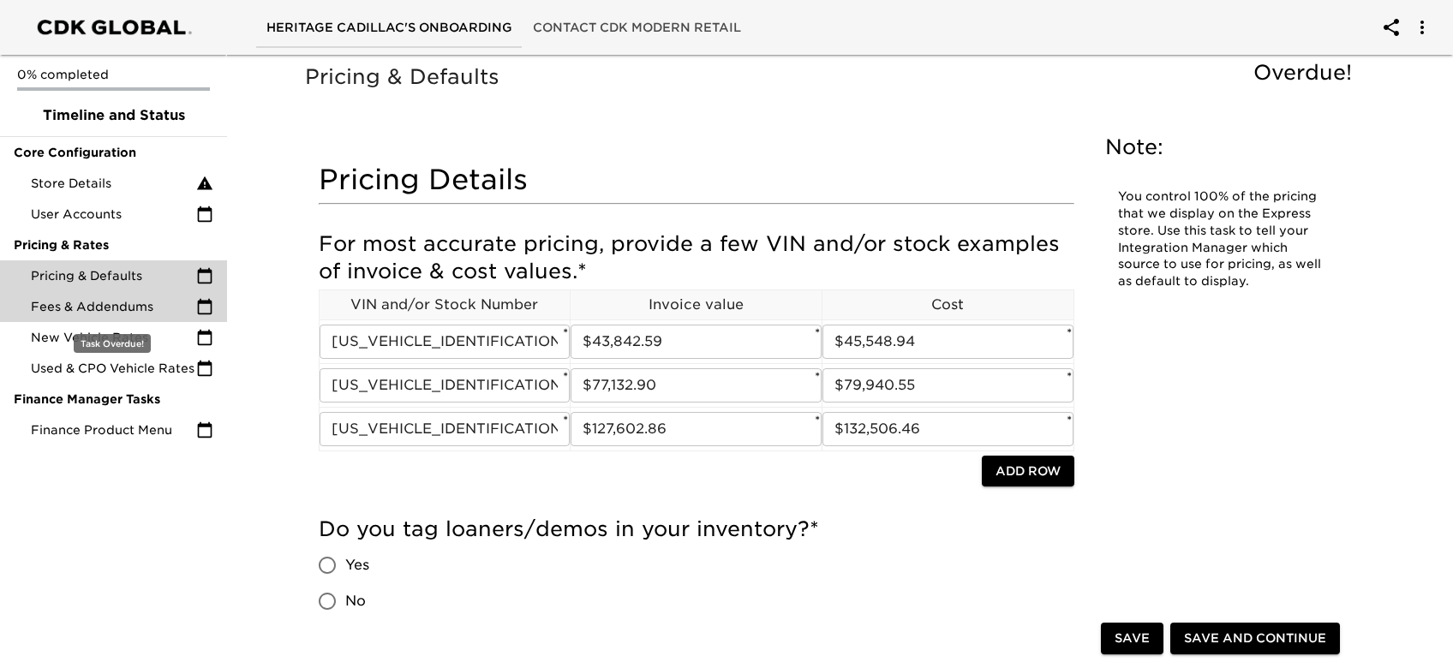
click at [57, 297] on div "Fees & Addendums" at bounding box center [113, 306] width 227 height 31
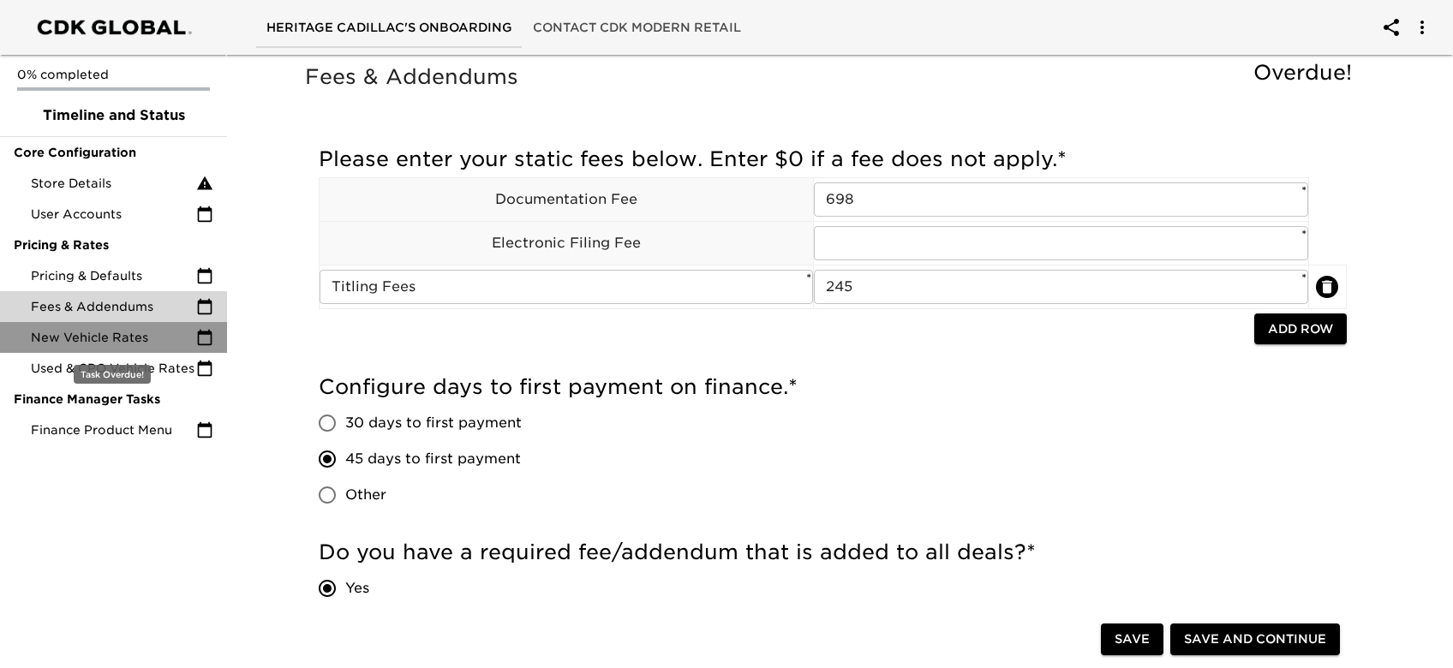
click at [57, 329] on span "New Vehicle Rates" at bounding box center [113, 337] width 165 height 17
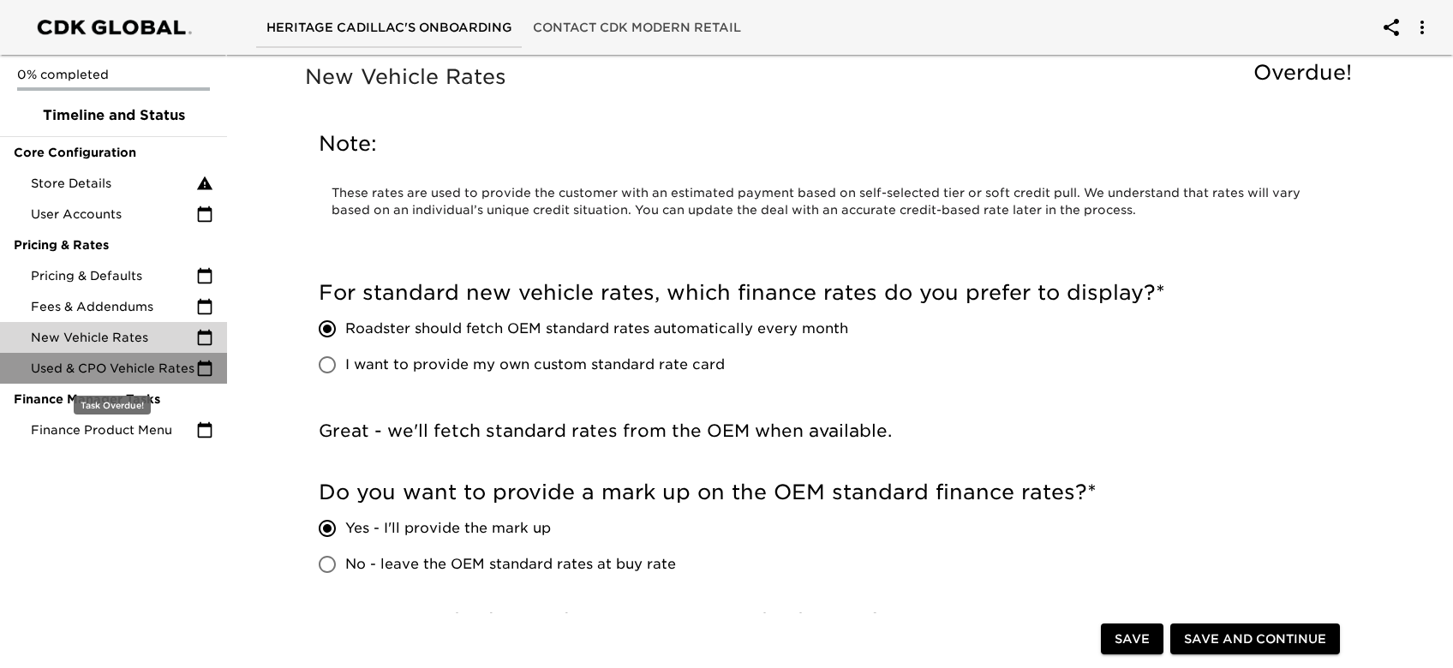
click at [48, 369] on span "Used & CPO Vehicle Rates" at bounding box center [113, 368] width 165 height 17
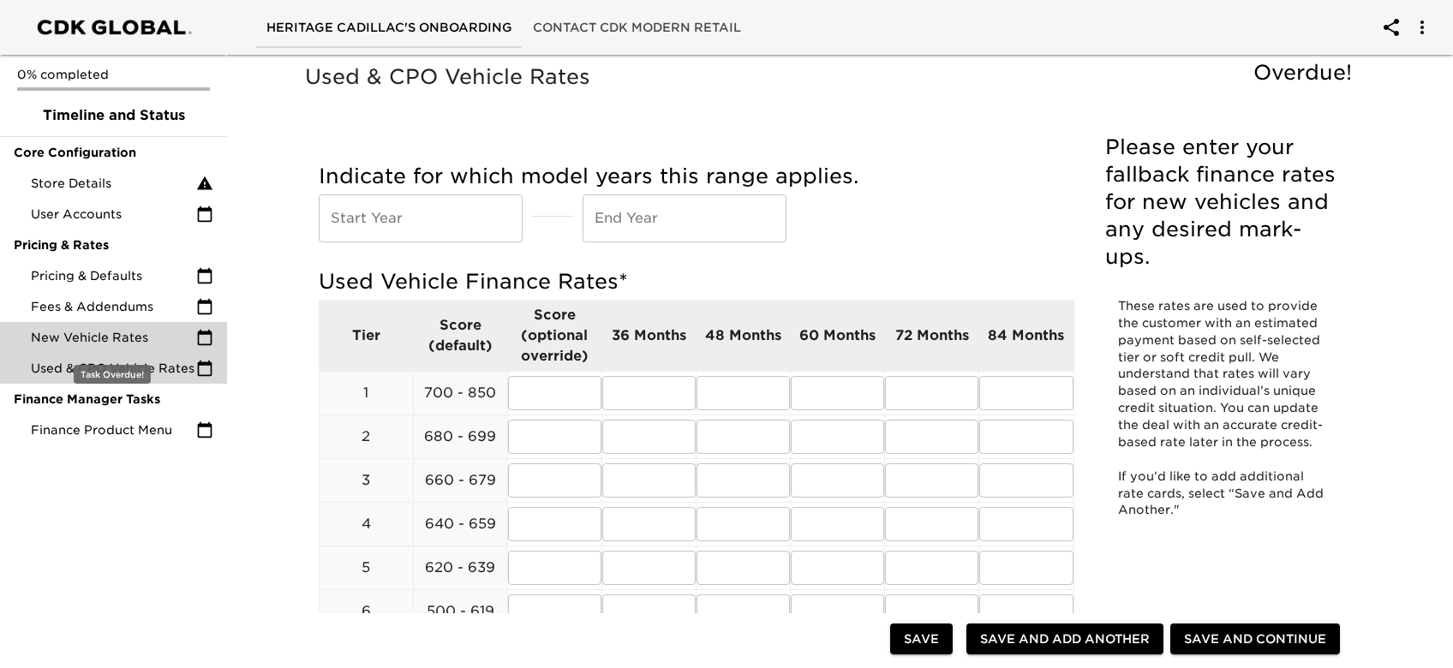
click at [57, 337] on span "New Vehicle Rates" at bounding box center [113, 337] width 165 height 17
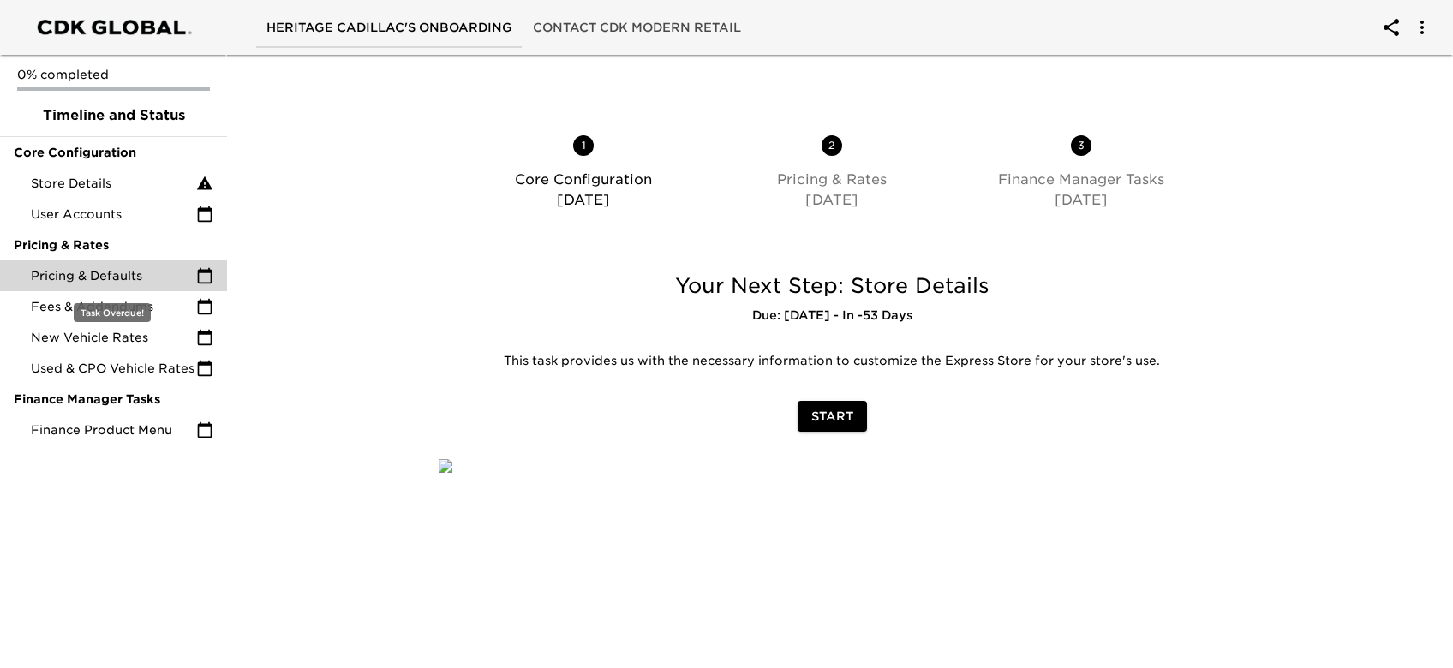
click at [105, 267] on span "Pricing & Defaults" at bounding box center [113, 275] width 165 height 17
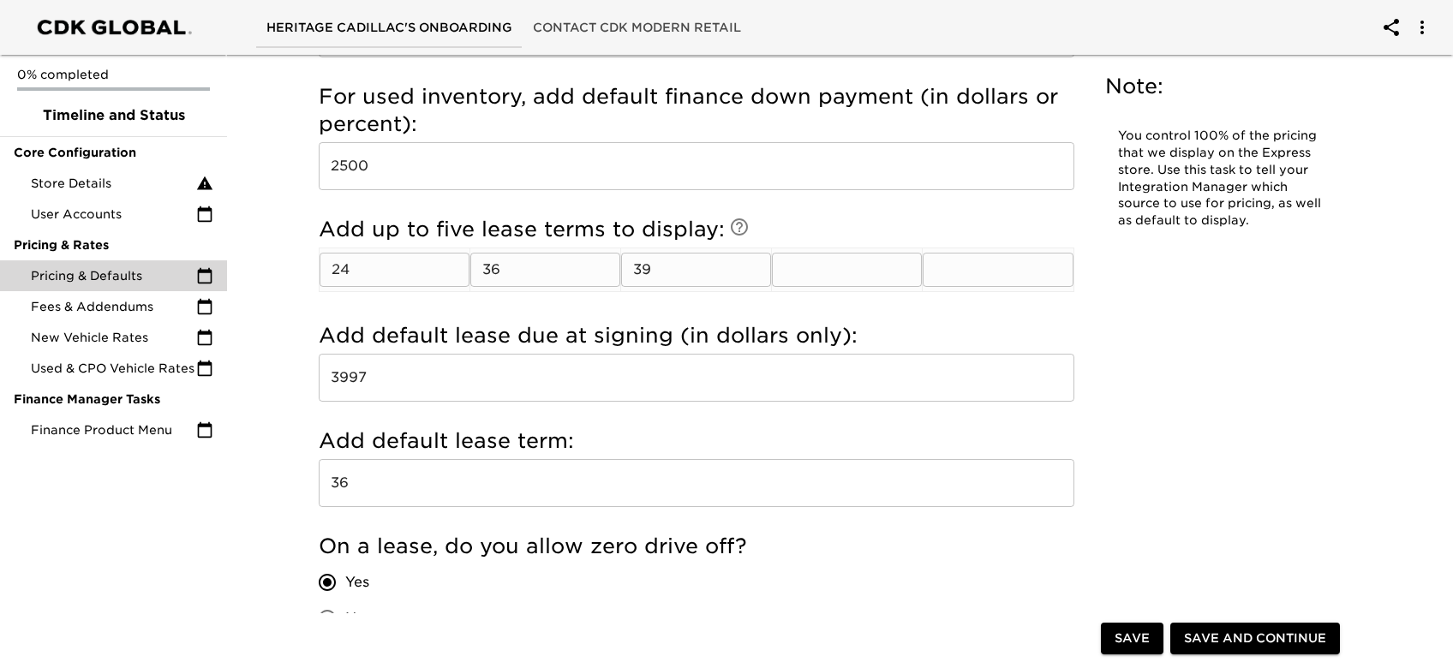
scroll to position [1714, 0]
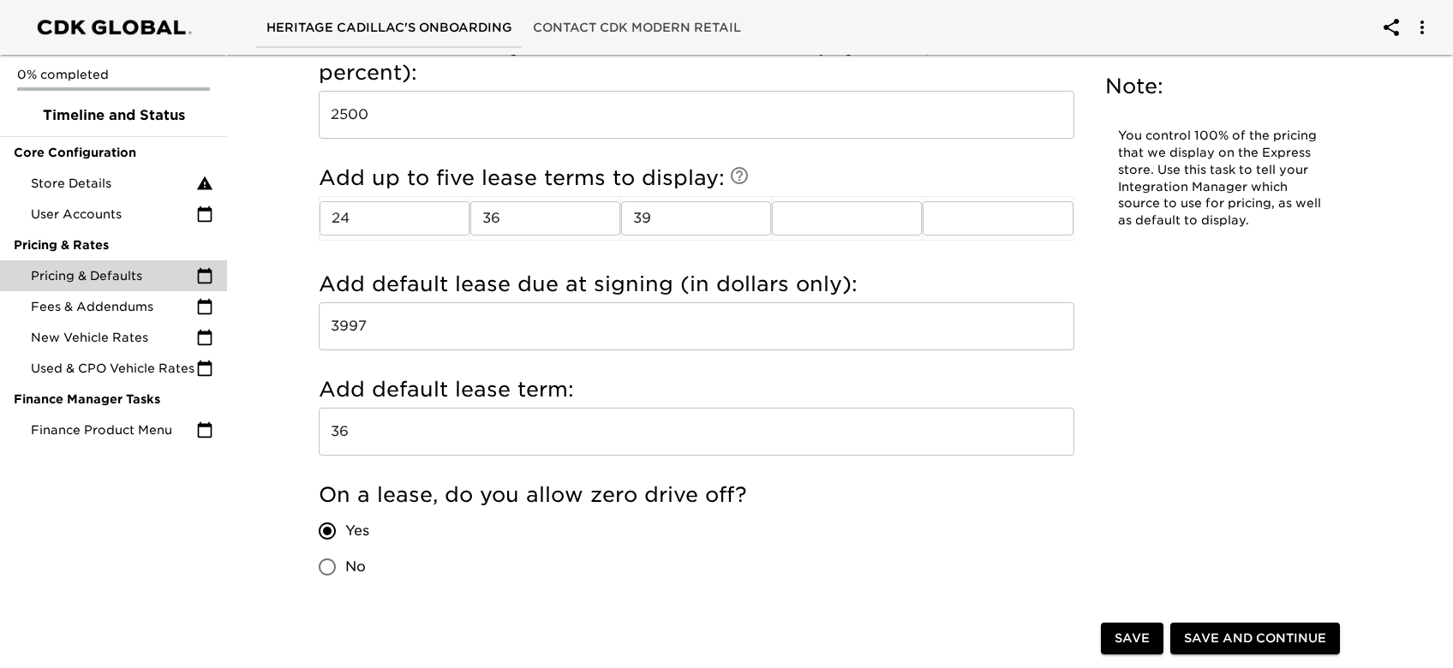
click at [404, 319] on input "3997" at bounding box center [697, 326] width 756 height 48
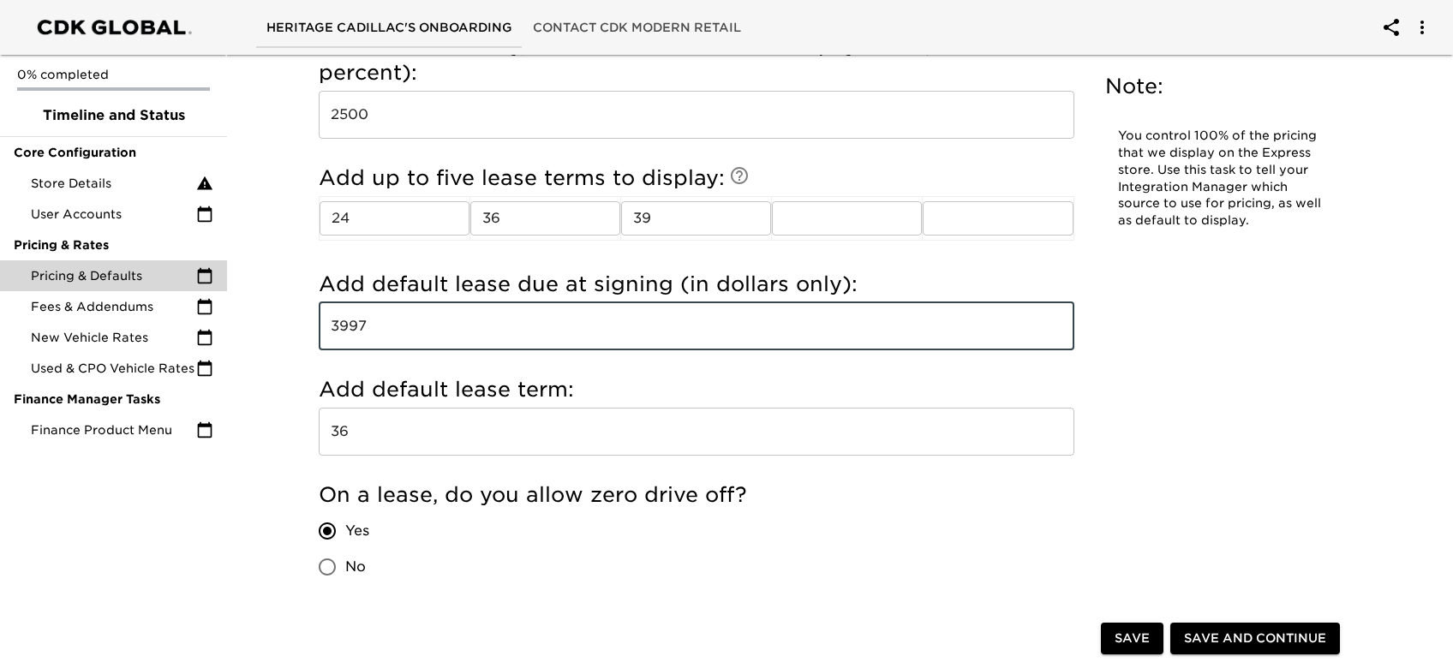
click at [404, 319] on input "3997" at bounding box center [697, 326] width 756 height 48
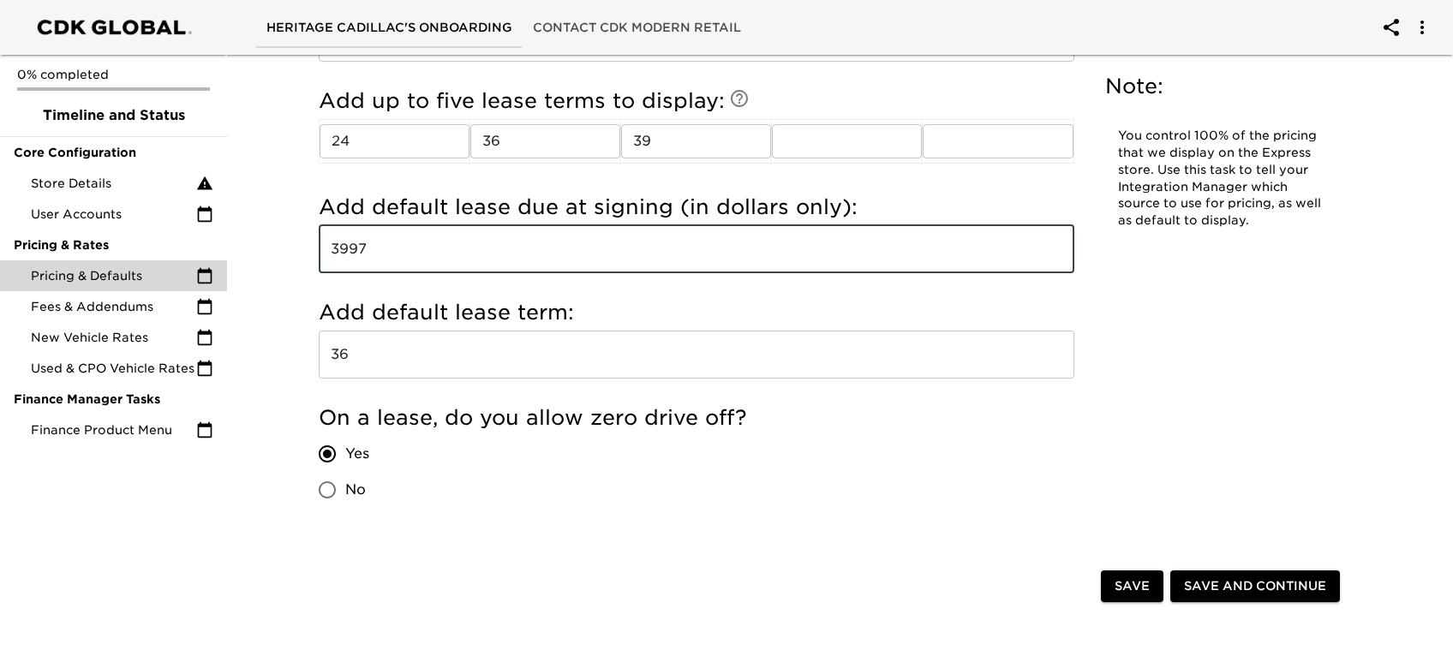
scroll to position [1828, 0]
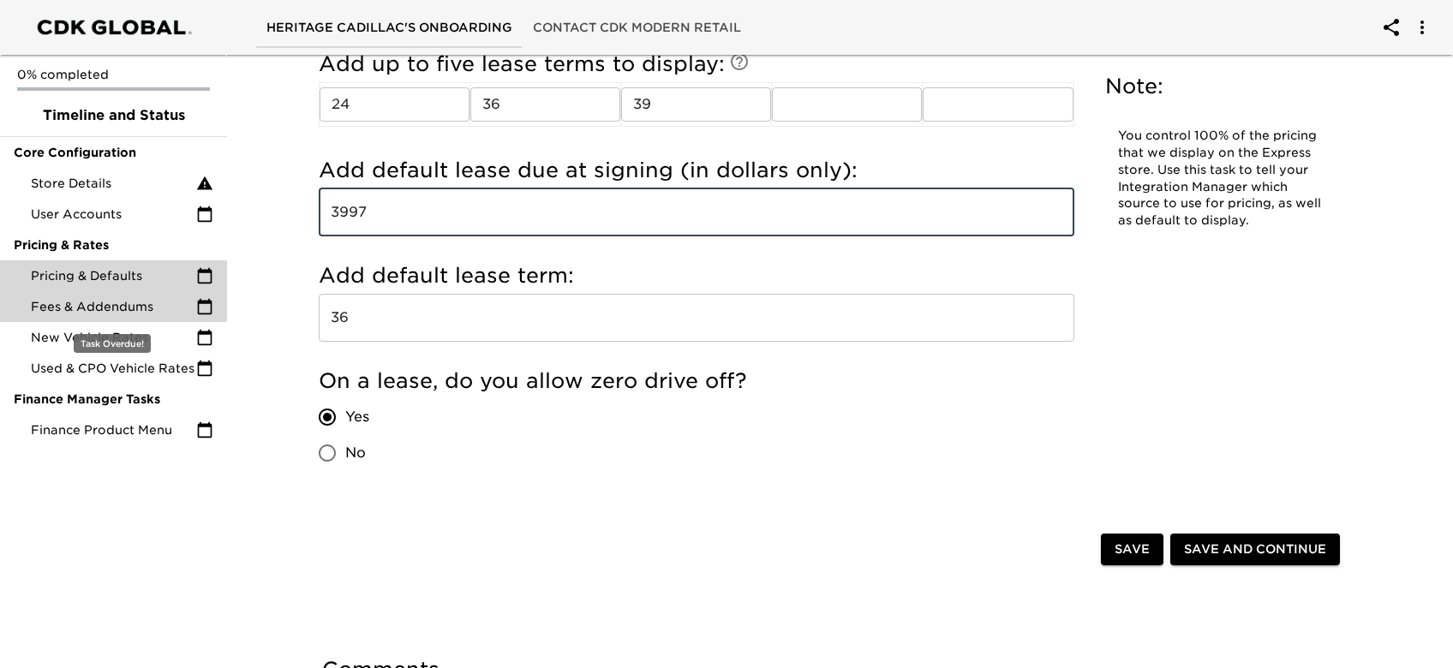
click at [86, 310] on span "Fees & Addendums" at bounding box center [113, 306] width 165 height 17
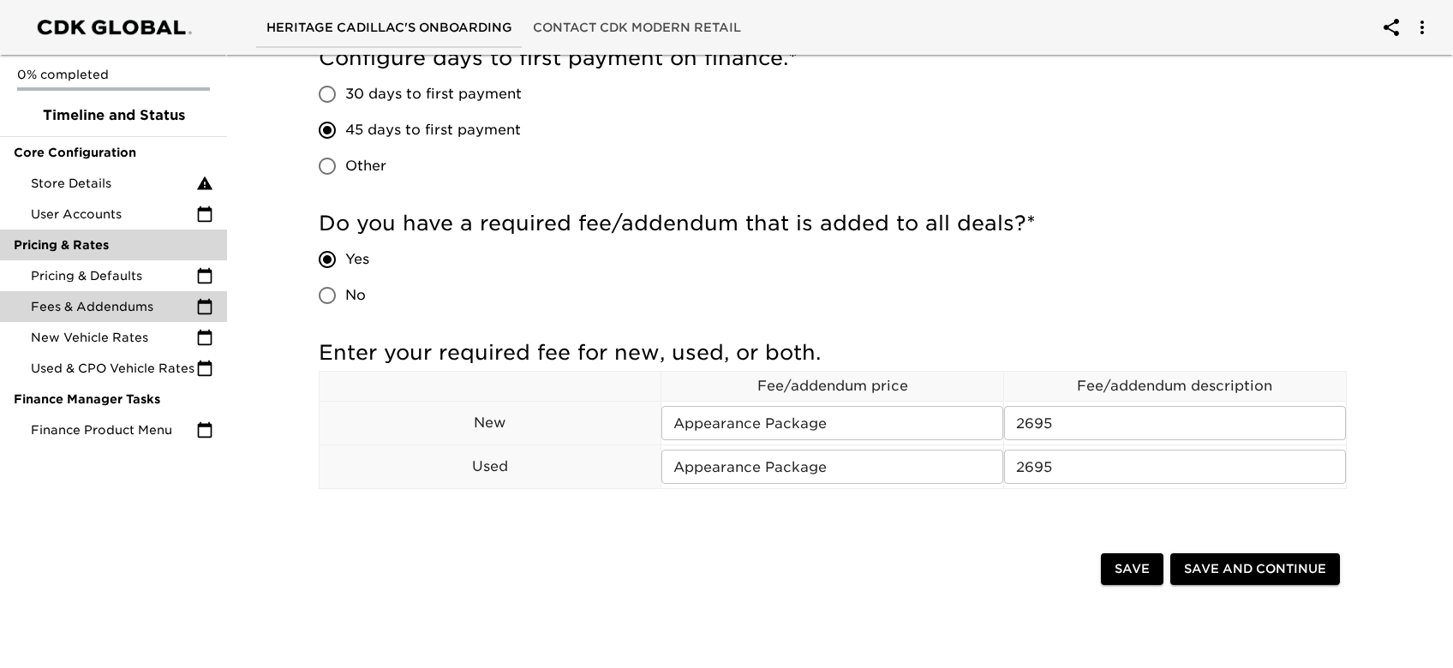
scroll to position [343, 0]
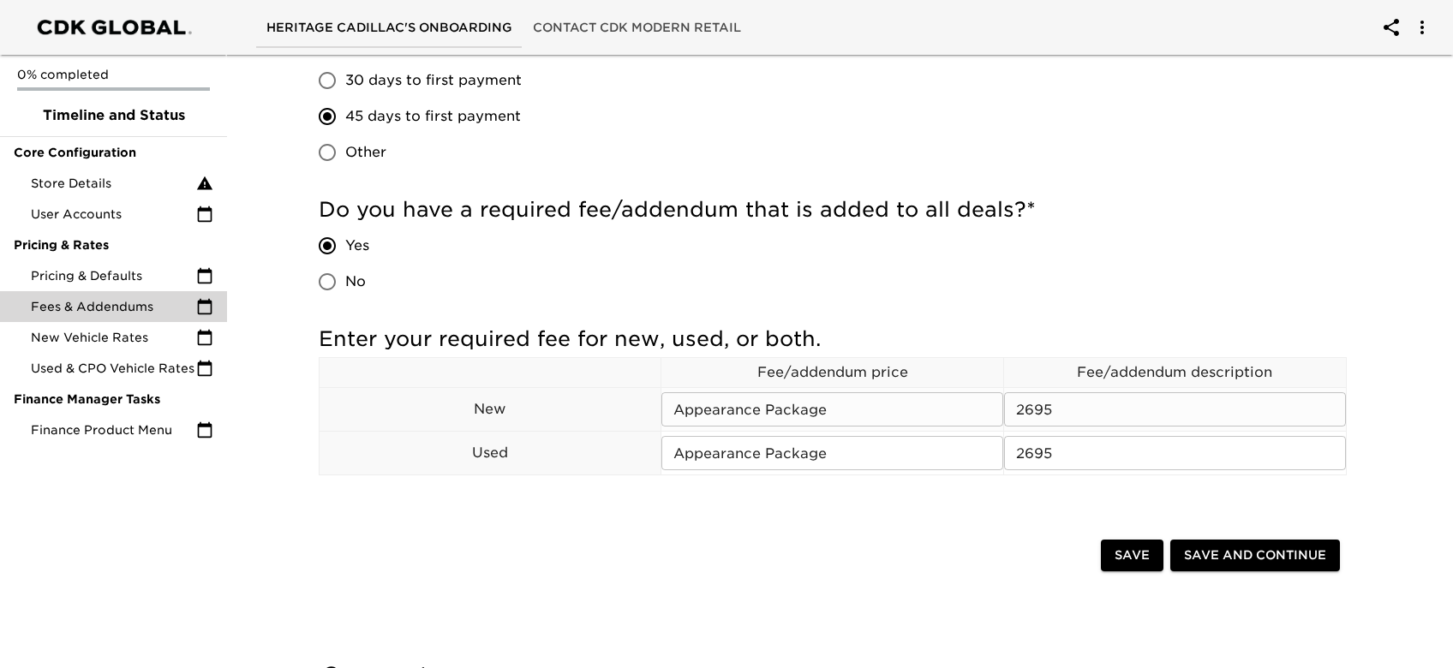
click at [806, 404] on input "Appearance Package" at bounding box center [833, 409] width 342 height 34
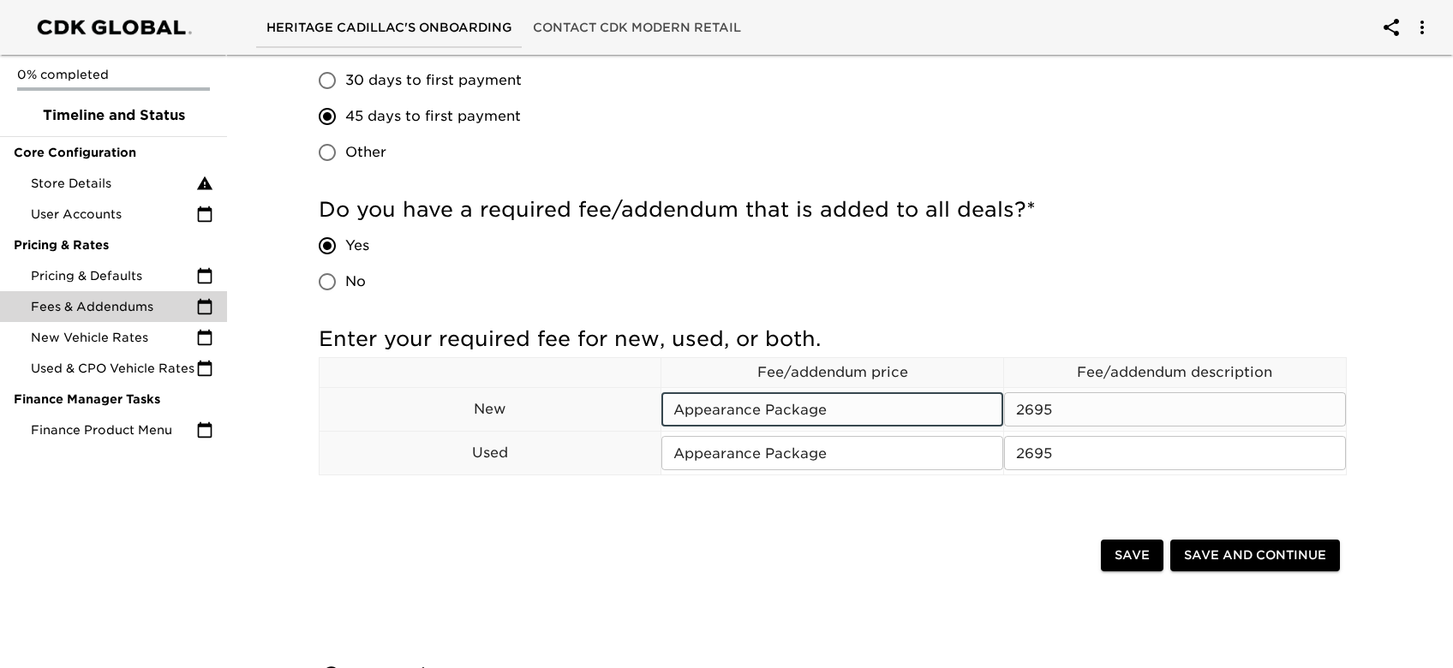
click at [806, 404] on input "Appearance Package" at bounding box center [833, 409] width 342 height 34
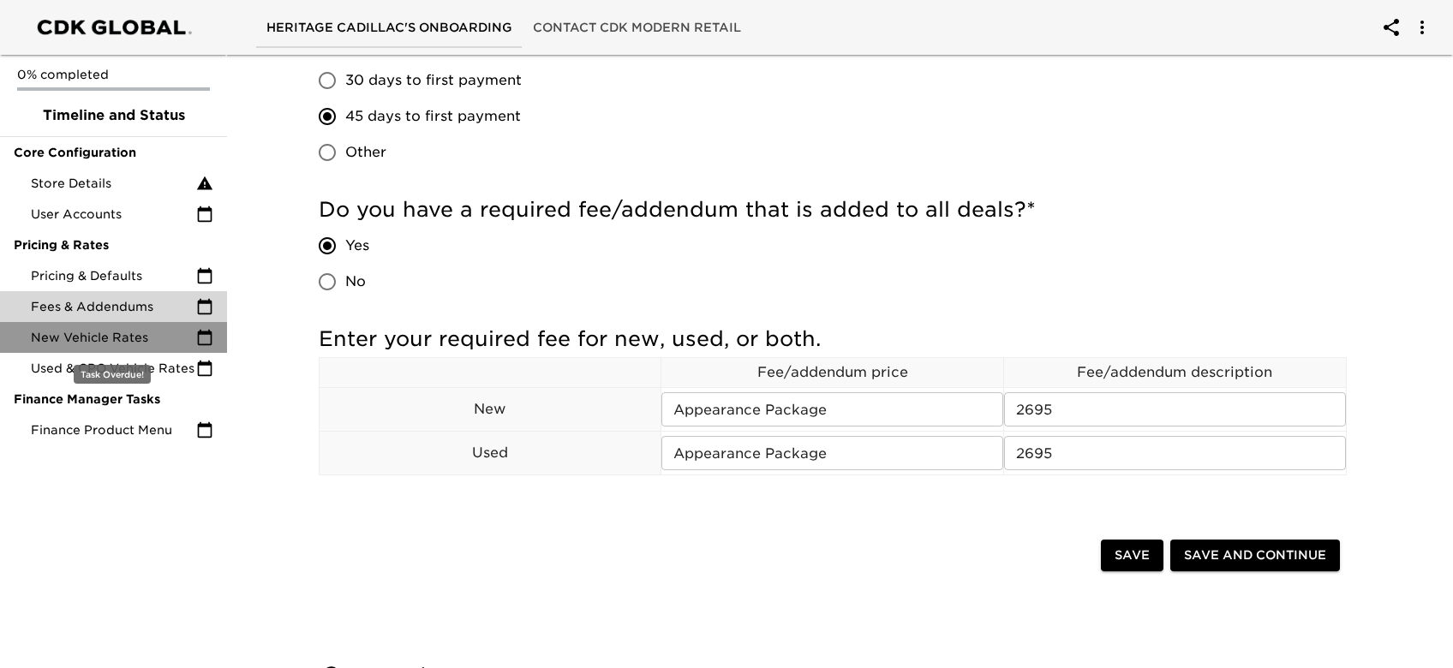
click at [146, 338] on span "New Vehicle Rates" at bounding box center [113, 337] width 165 height 17
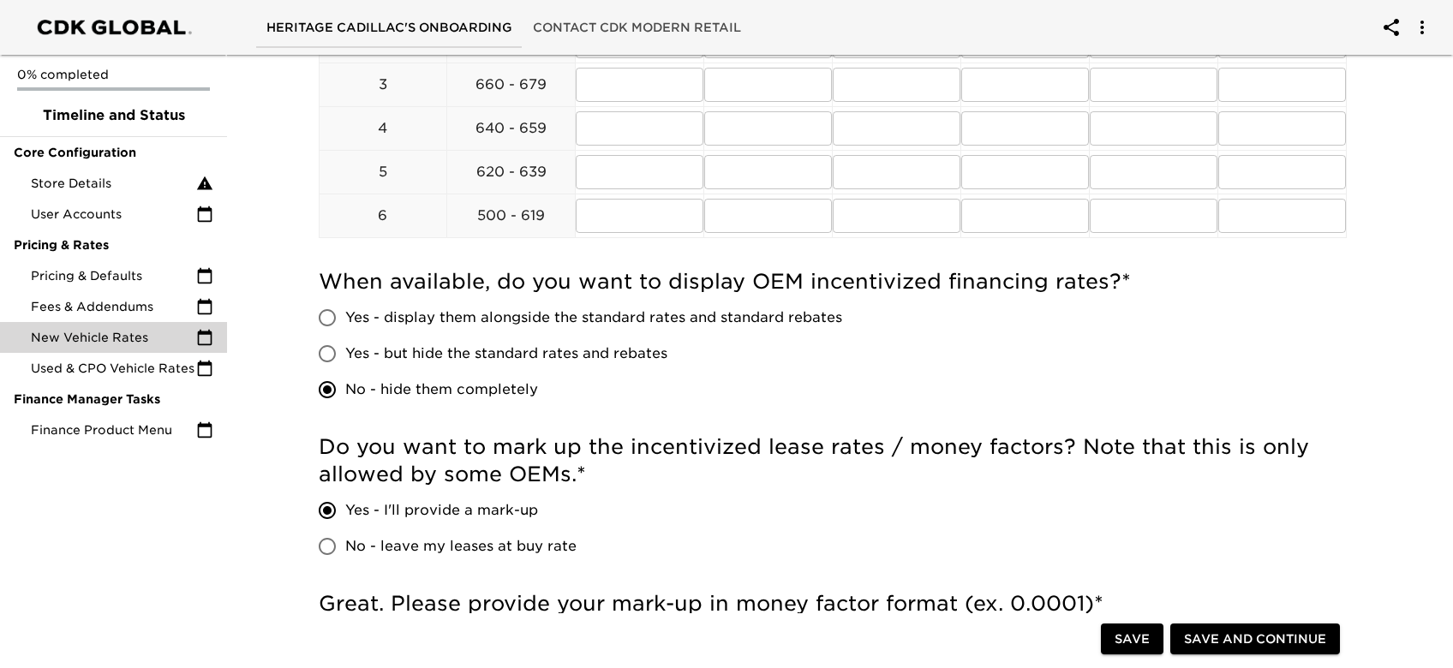
scroll to position [799, 0]
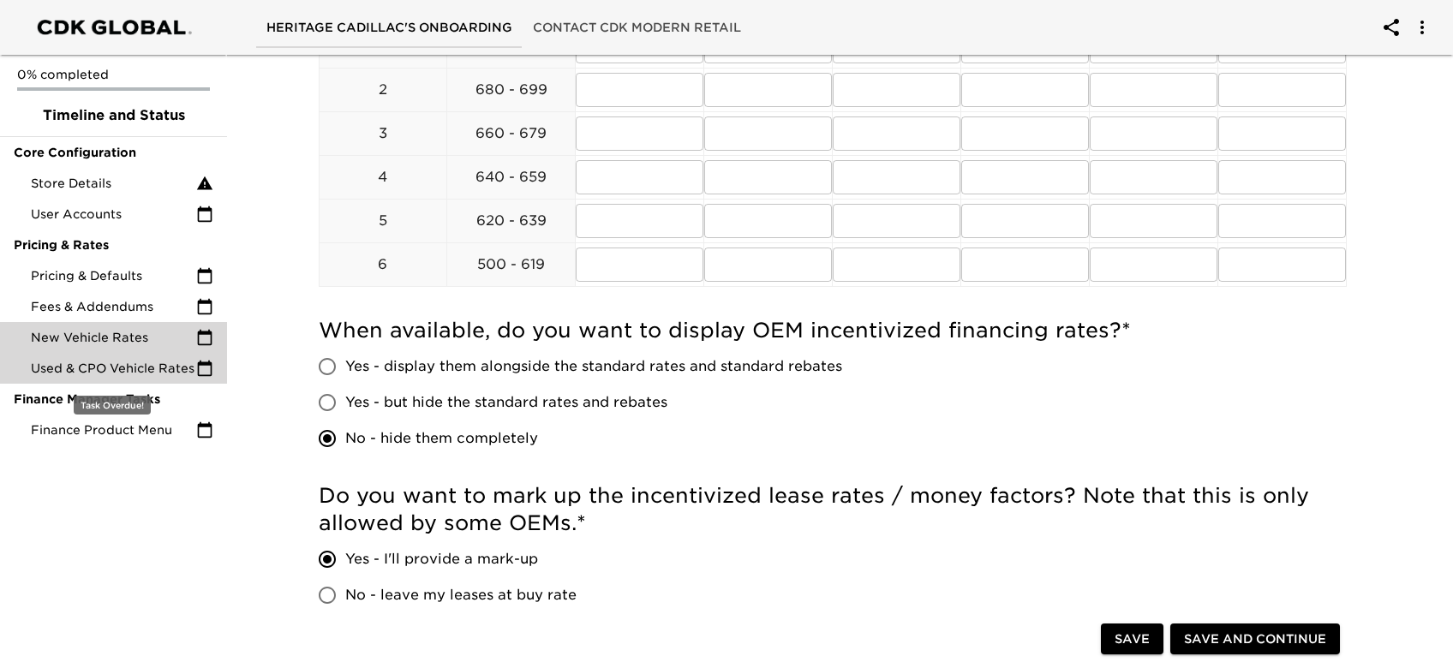
click at [103, 367] on span "Used & CPO Vehicle Rates" at bounding box center [113, 368] width 165 height 17
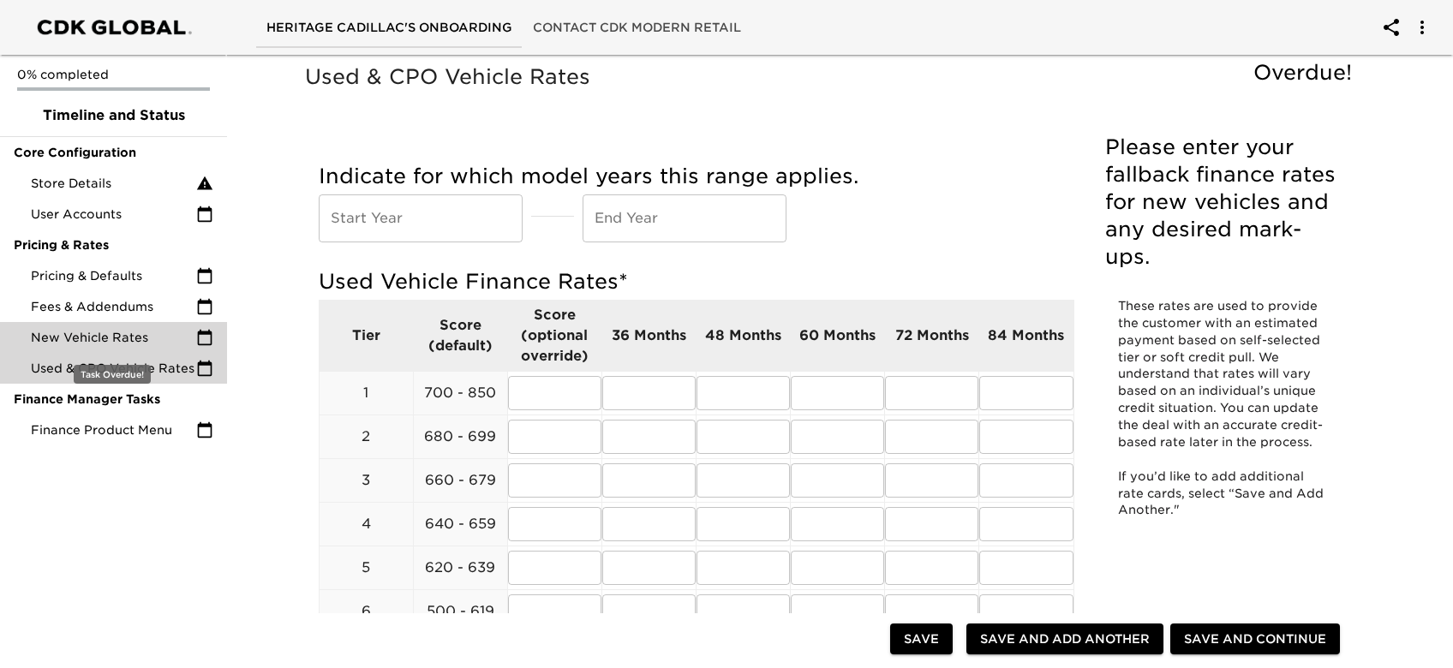
click at [75, 326] on div "New Vehicle Rates" at bounding box center [113, 337] width 227 height 31
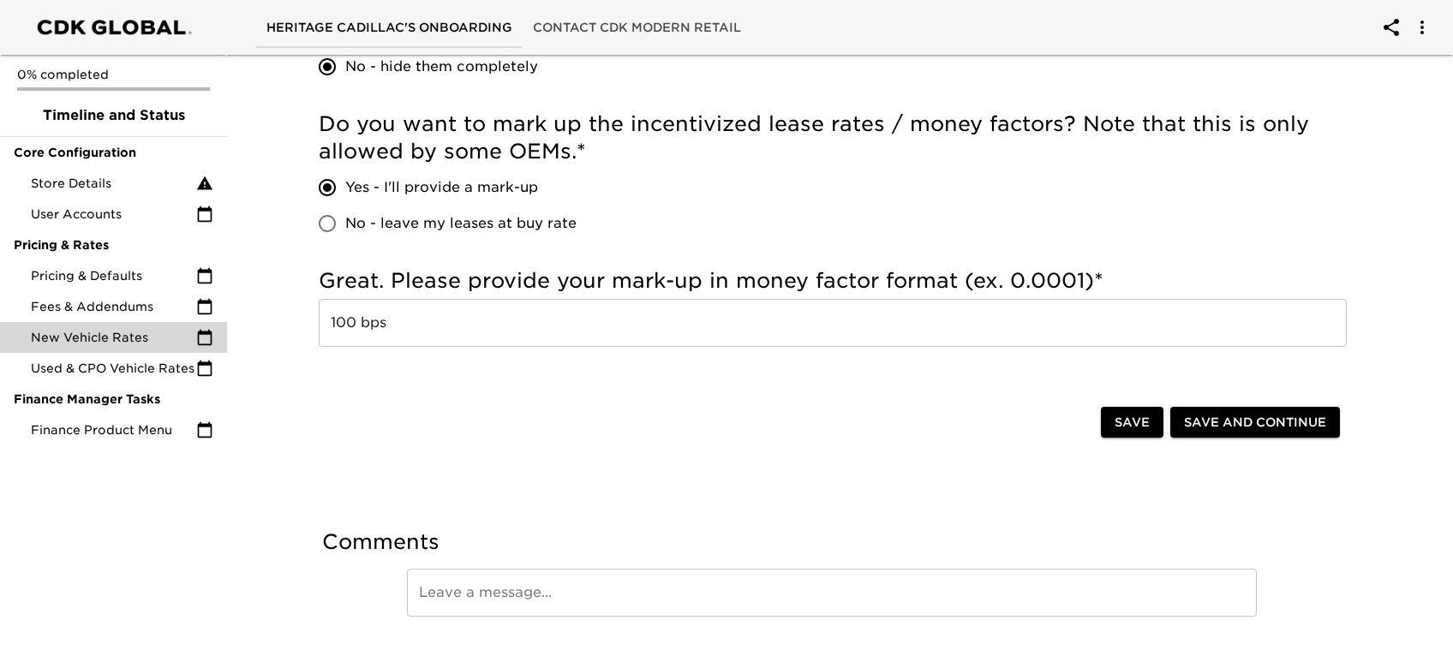
scroll to position [1200, 0]
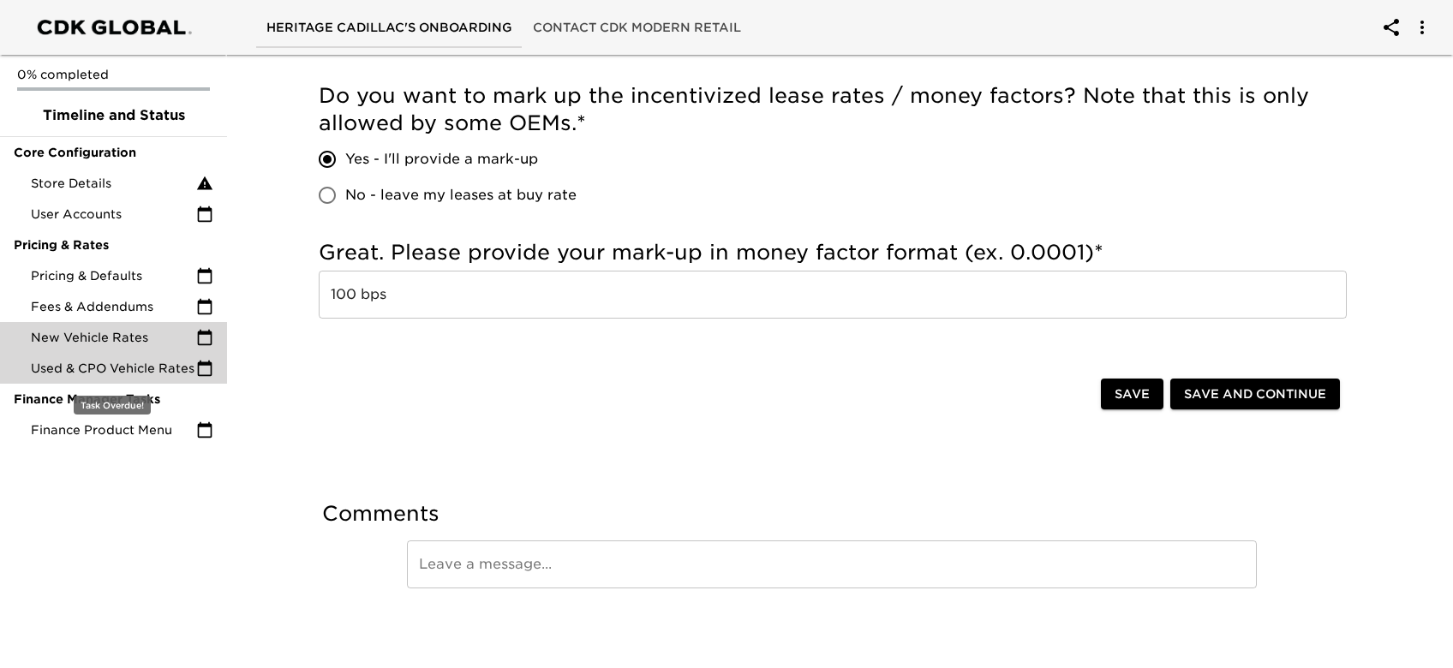
click at [130, 355] on div "Used & CPO Vehicle Rates" at bounding box center [113, 368] width 227 height 31
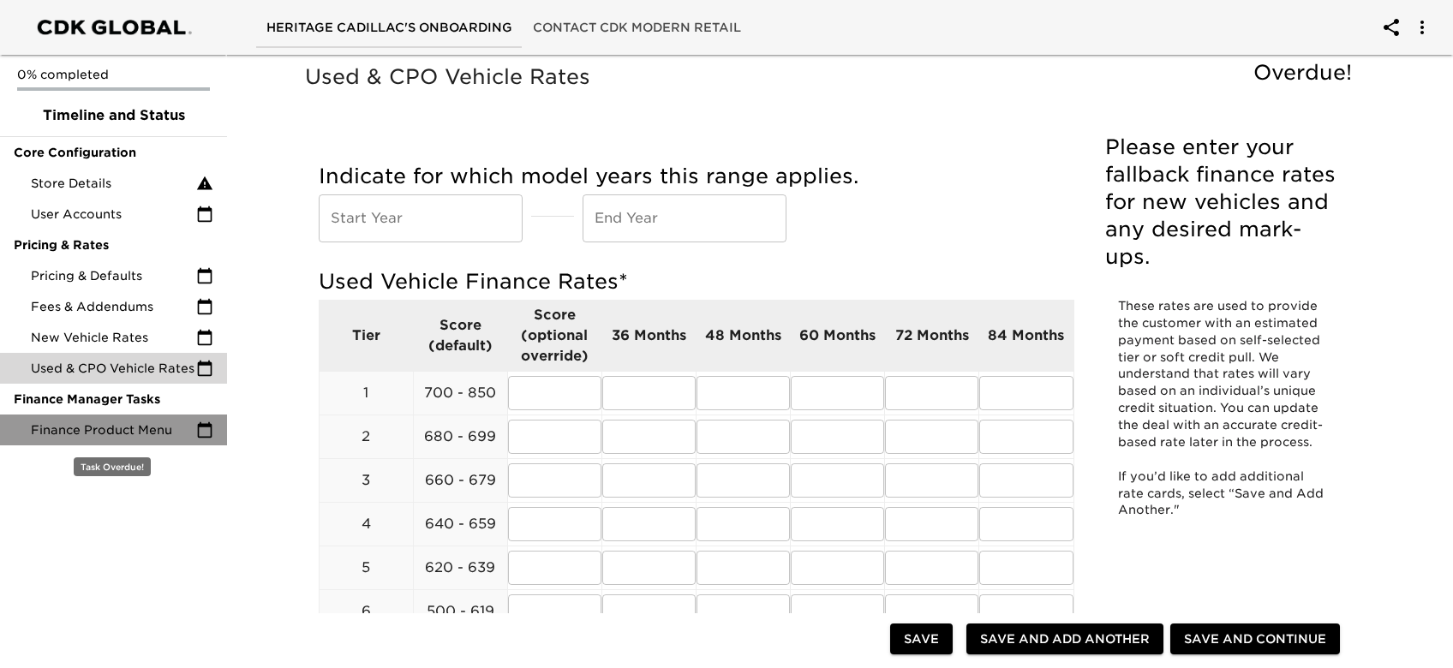
click at [115, 432] on span "Finance Product Menu" at bounding box center [113, 430] width 165 height 17
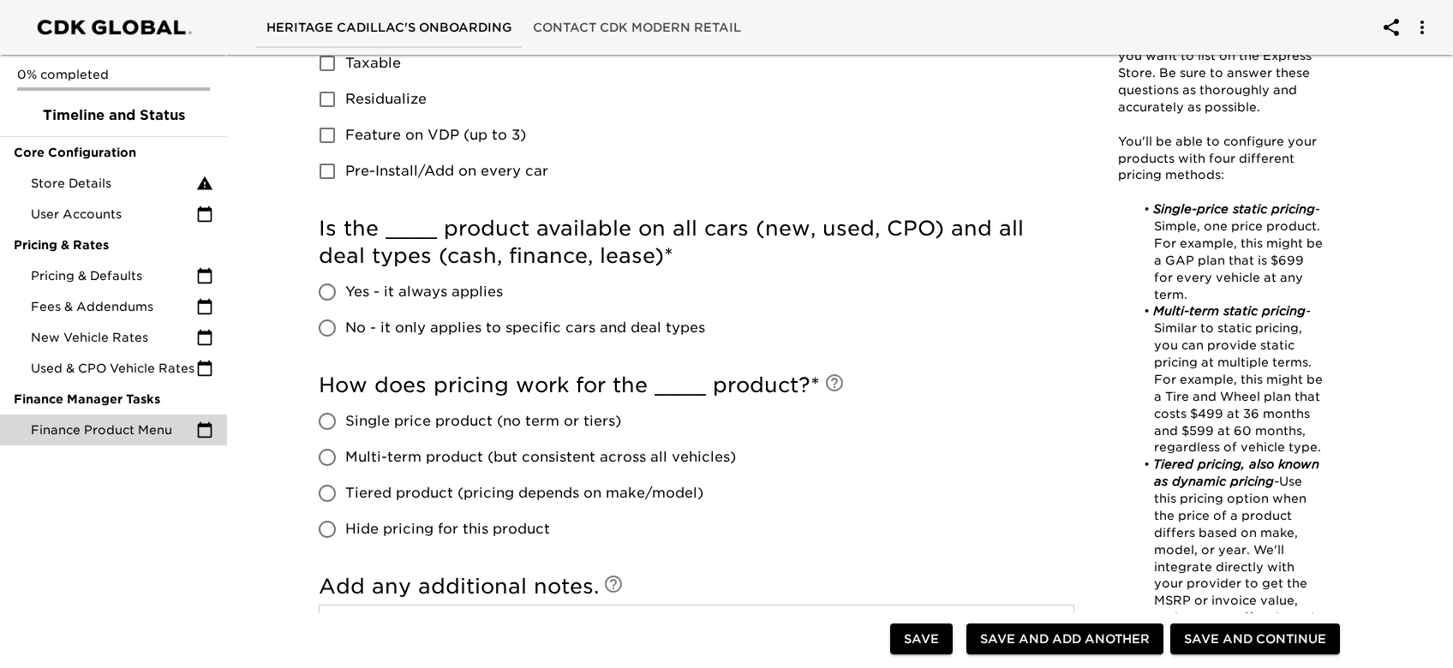
scroll to position [982, 0]
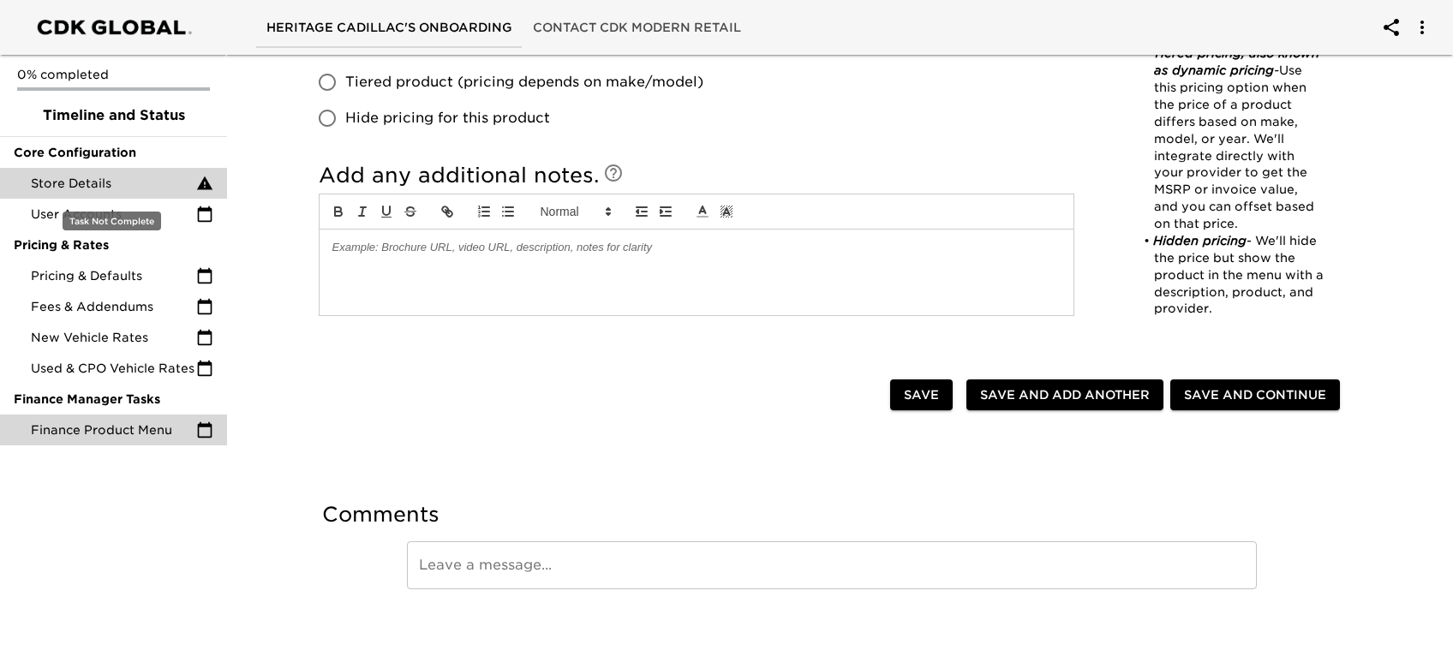
click at [109, 183] on span "Store Details" at bounding box center [113, 183] width 165 height 17
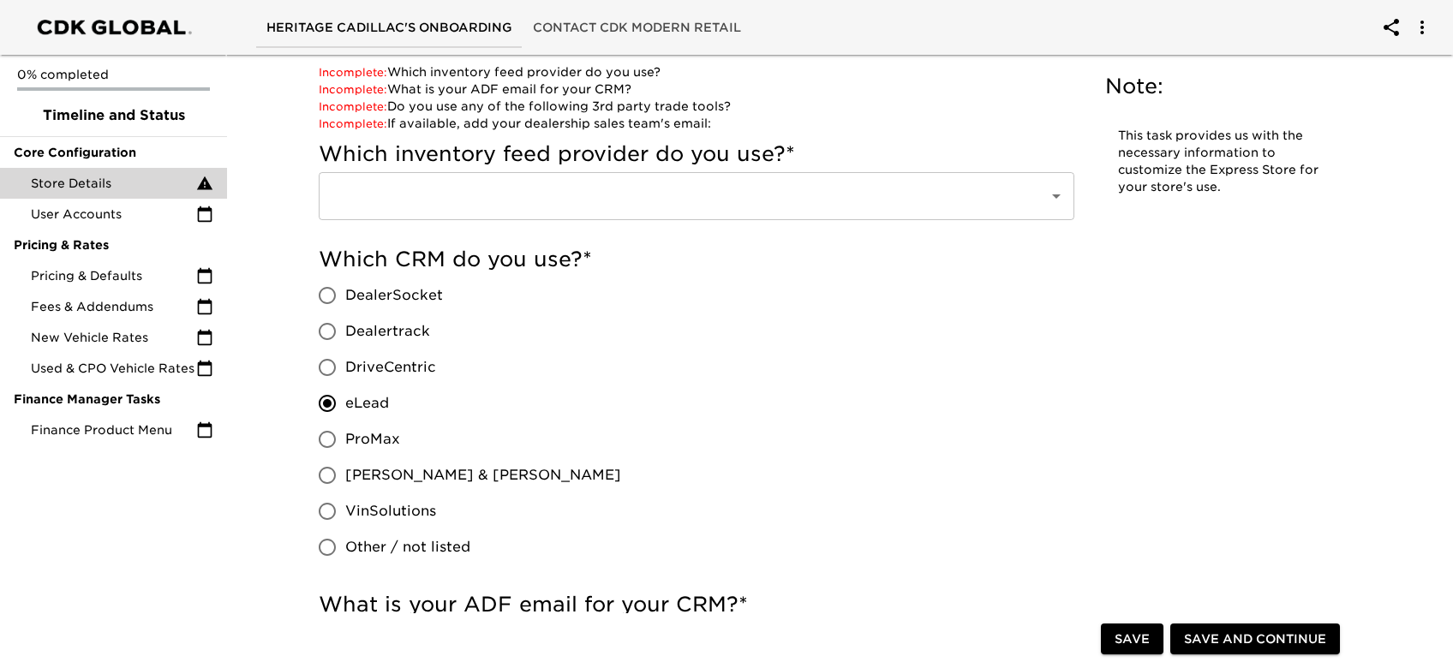
scroll to position [114, 0]
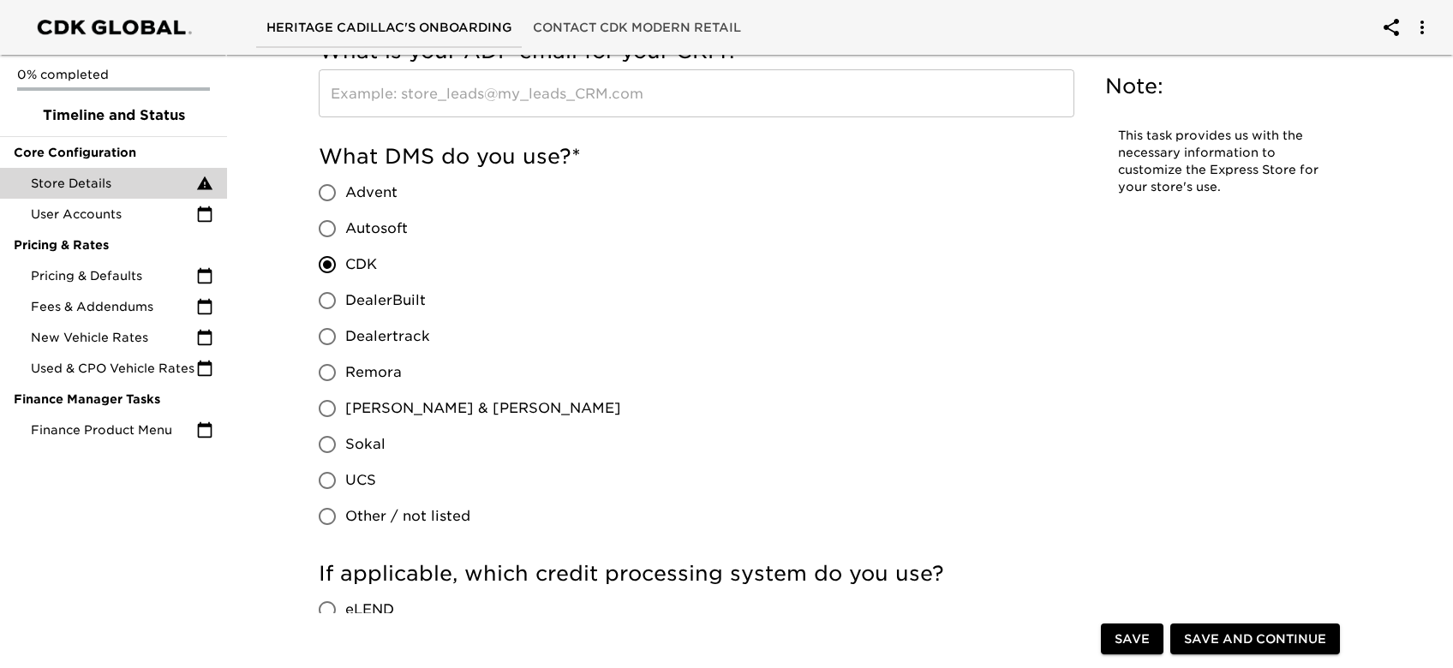
scroll to position [799, 0]
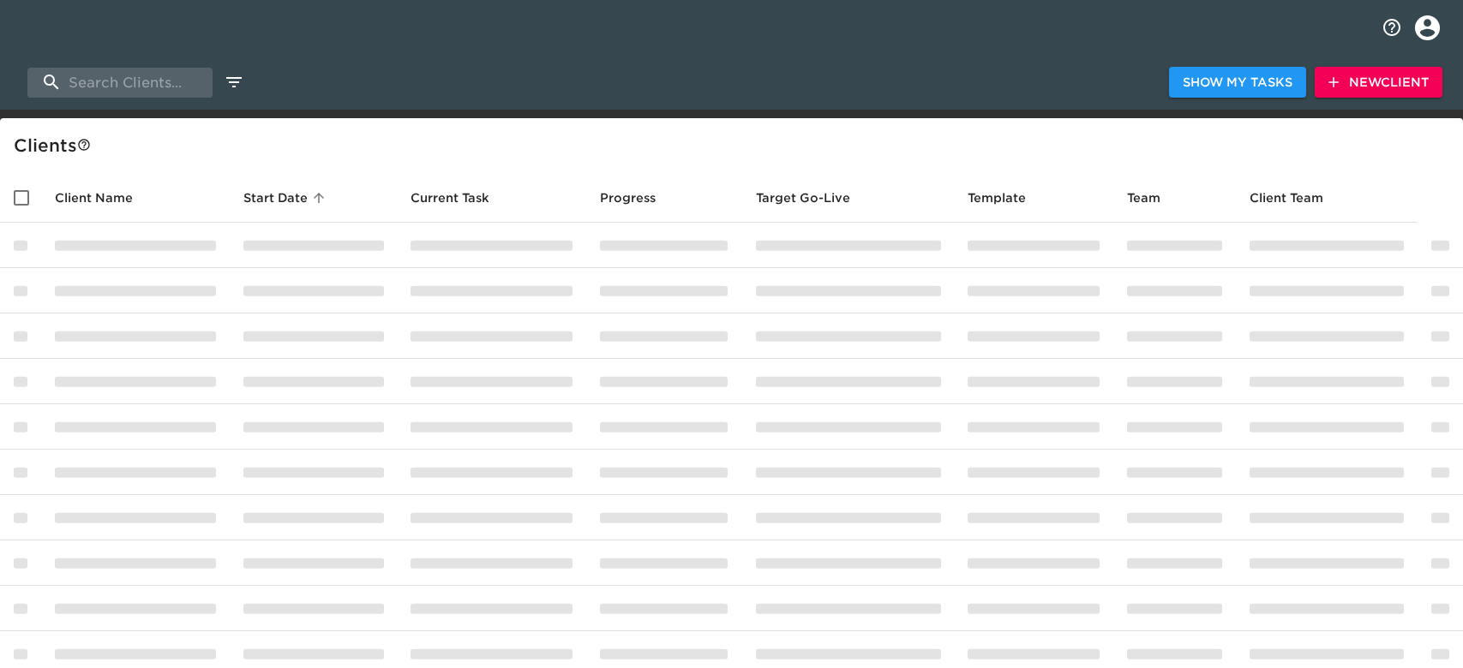
select select "10"
click at [857, 74] on div "Show My Tasks New Client" at bounding box center [726, 82] width 1453 height 55
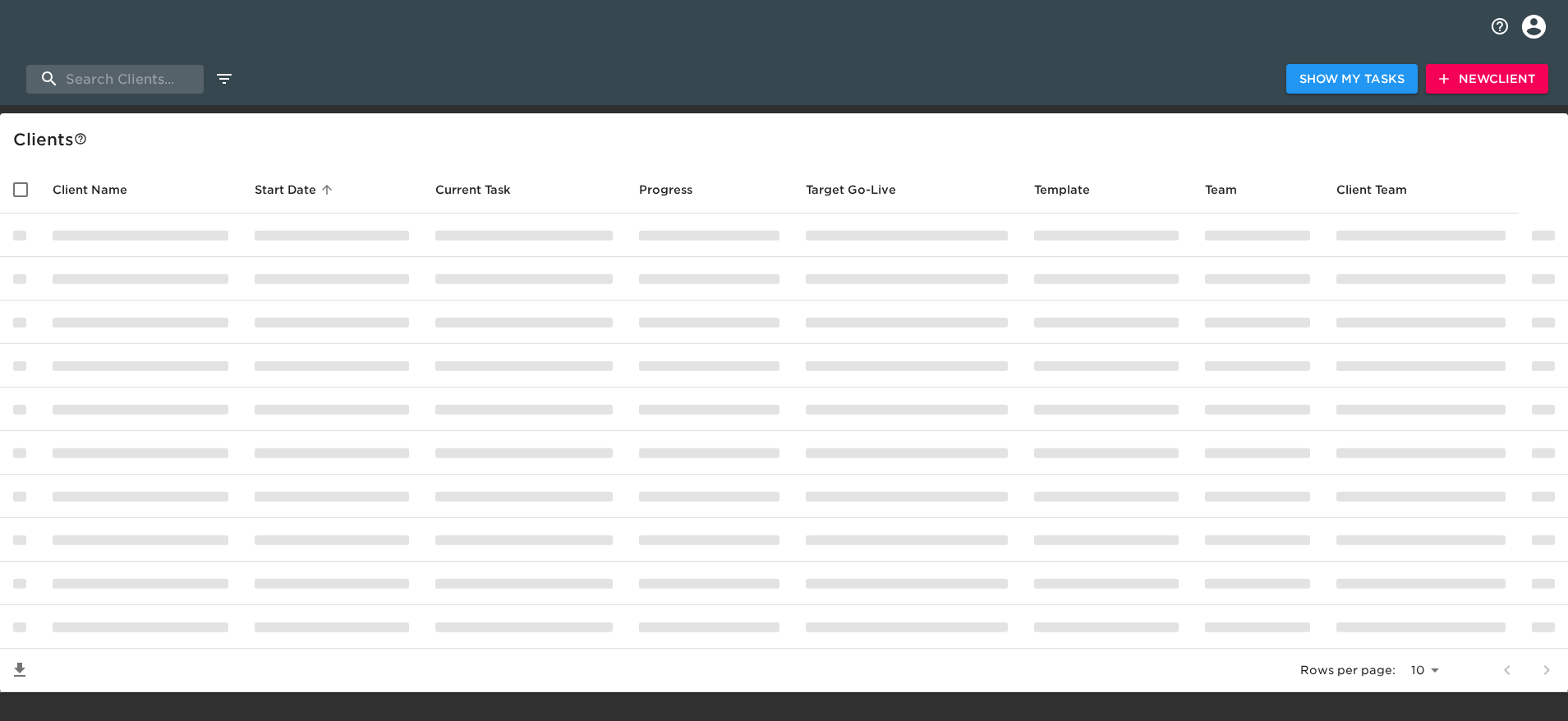
click at [1401, 26] on icon "profile" at bounding box center [1533, 26] width 24 height 24
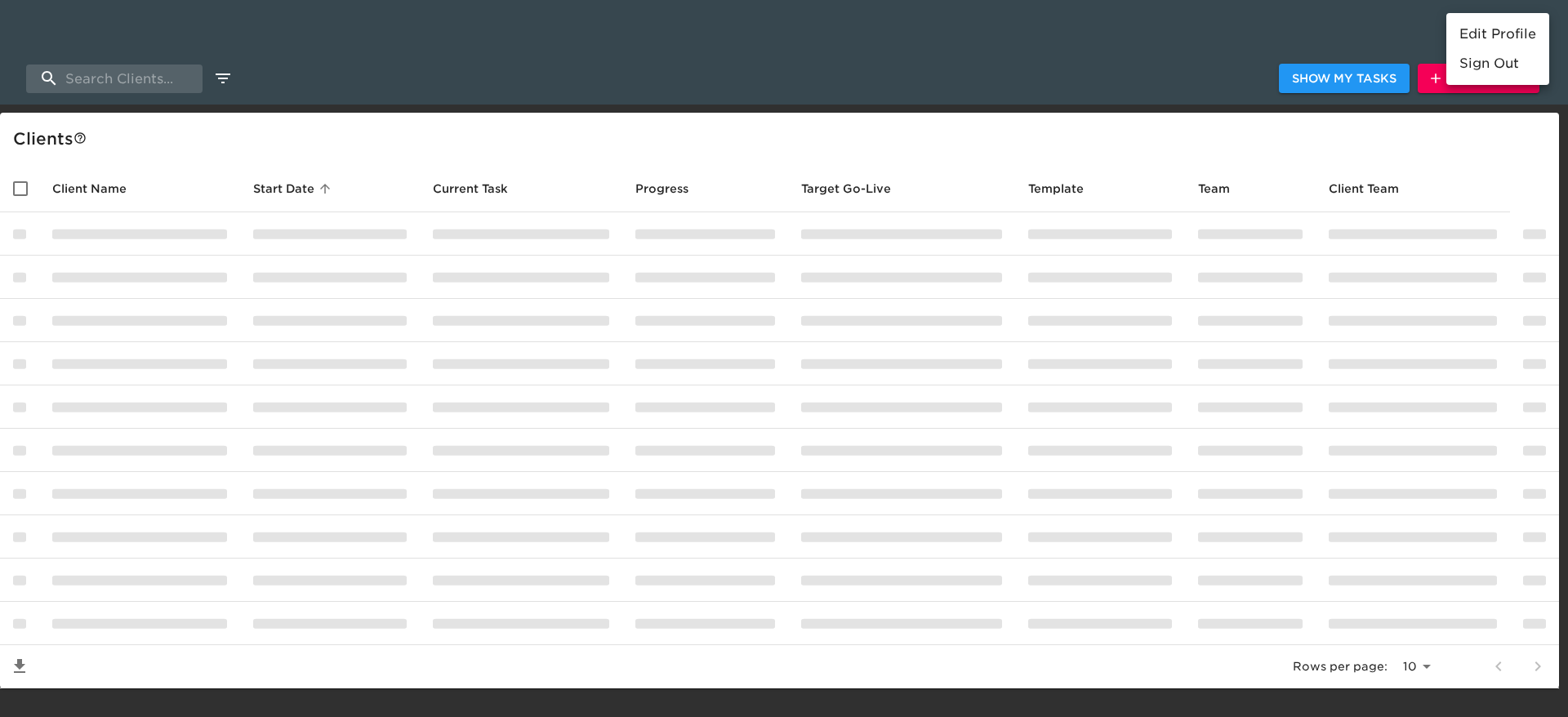
click at [1394, 42] on li "Edit Profile" at bounding box center [1498, 34] width 103 height 30
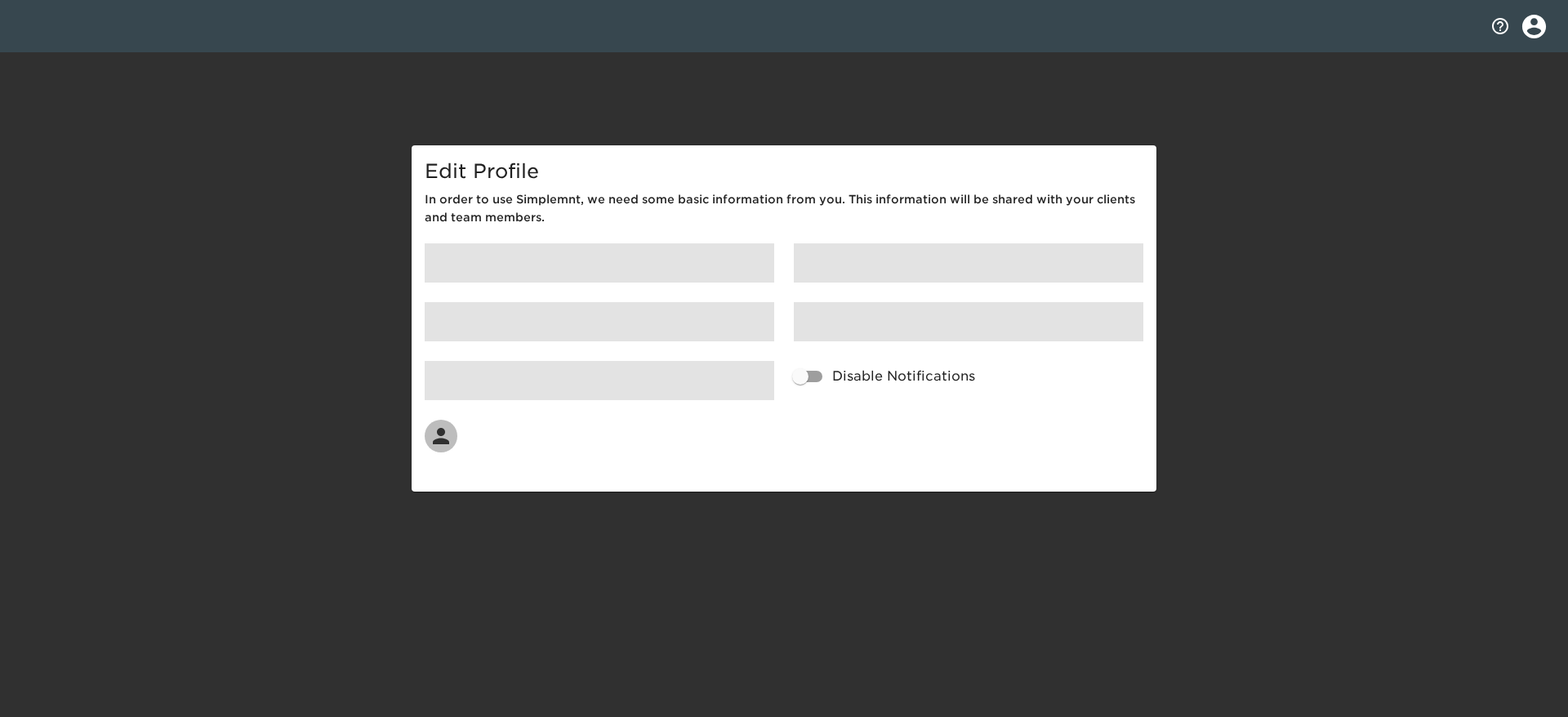
click at [1357, 131] on div "Edit Profile In order to use Simplemnt, we need some basic information from you…" at bounding box center [784, 246] width 1568 height 492
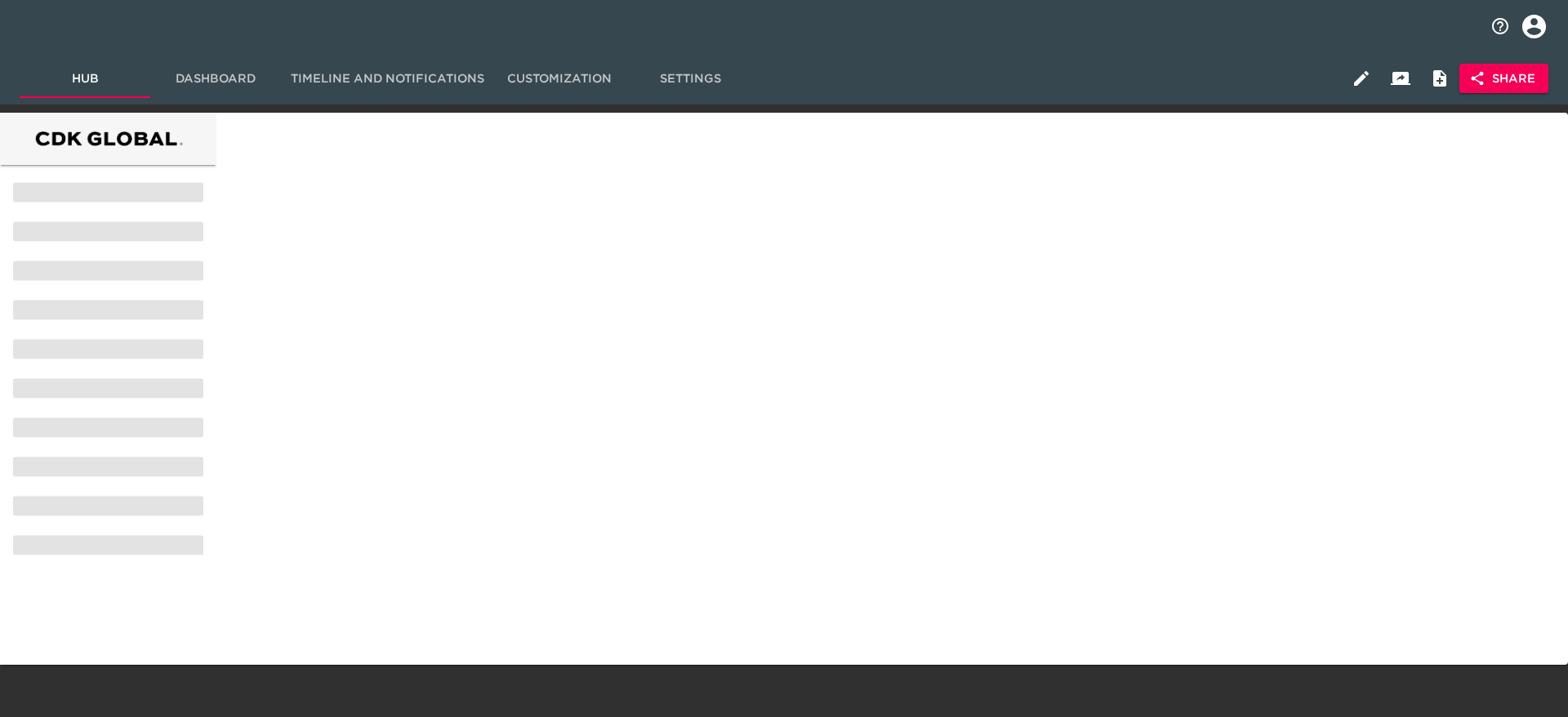
click at [254, 89] on button "Dashboard" at bounding box center [215, 78] width 131 height 39
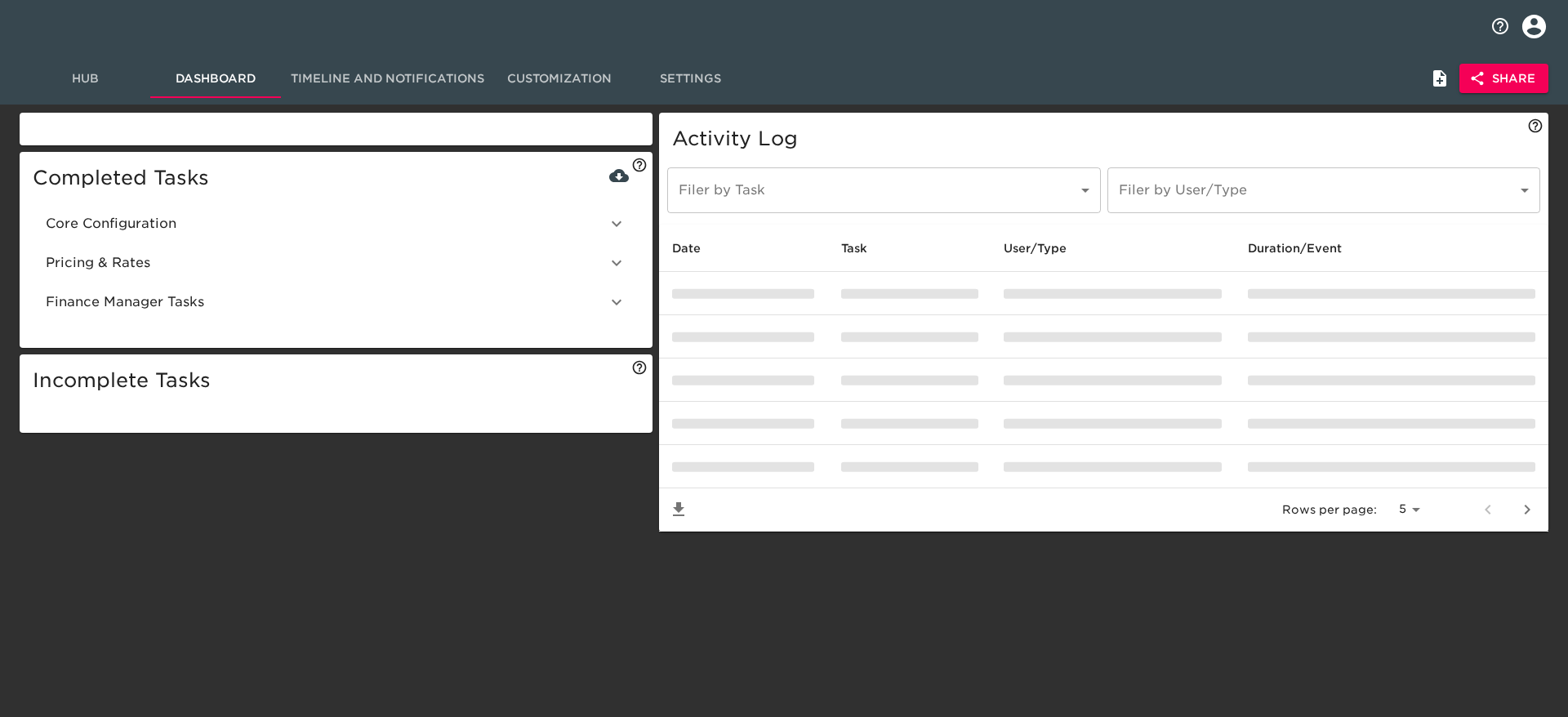
click at [105, 79] on span "Hub" at bounding box center [85, 78] width 112 height 20
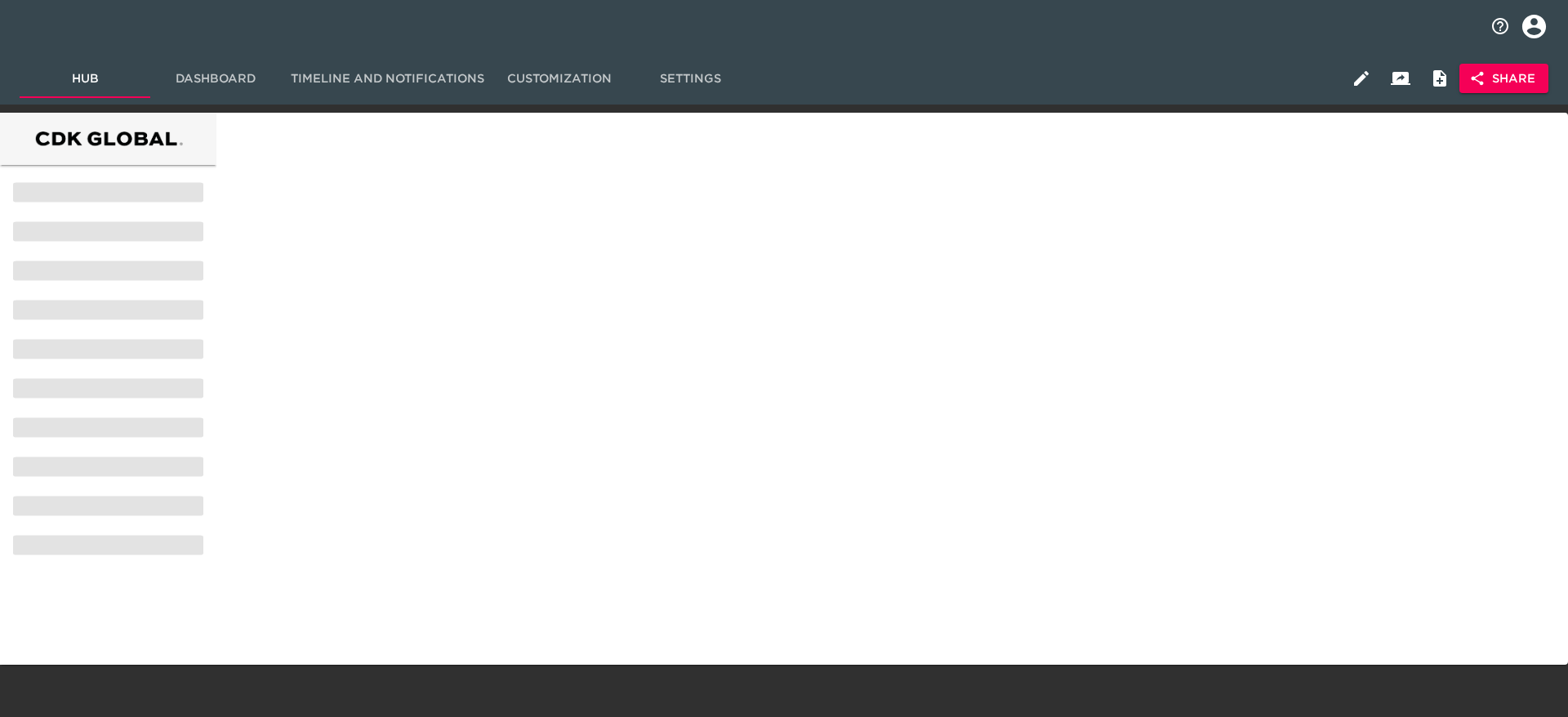
click at [105, 79] on span "Hub" at bounding box center [85, 78] width 112 height 20
